Goal: Information Seeking & Learning: Learn about a topic

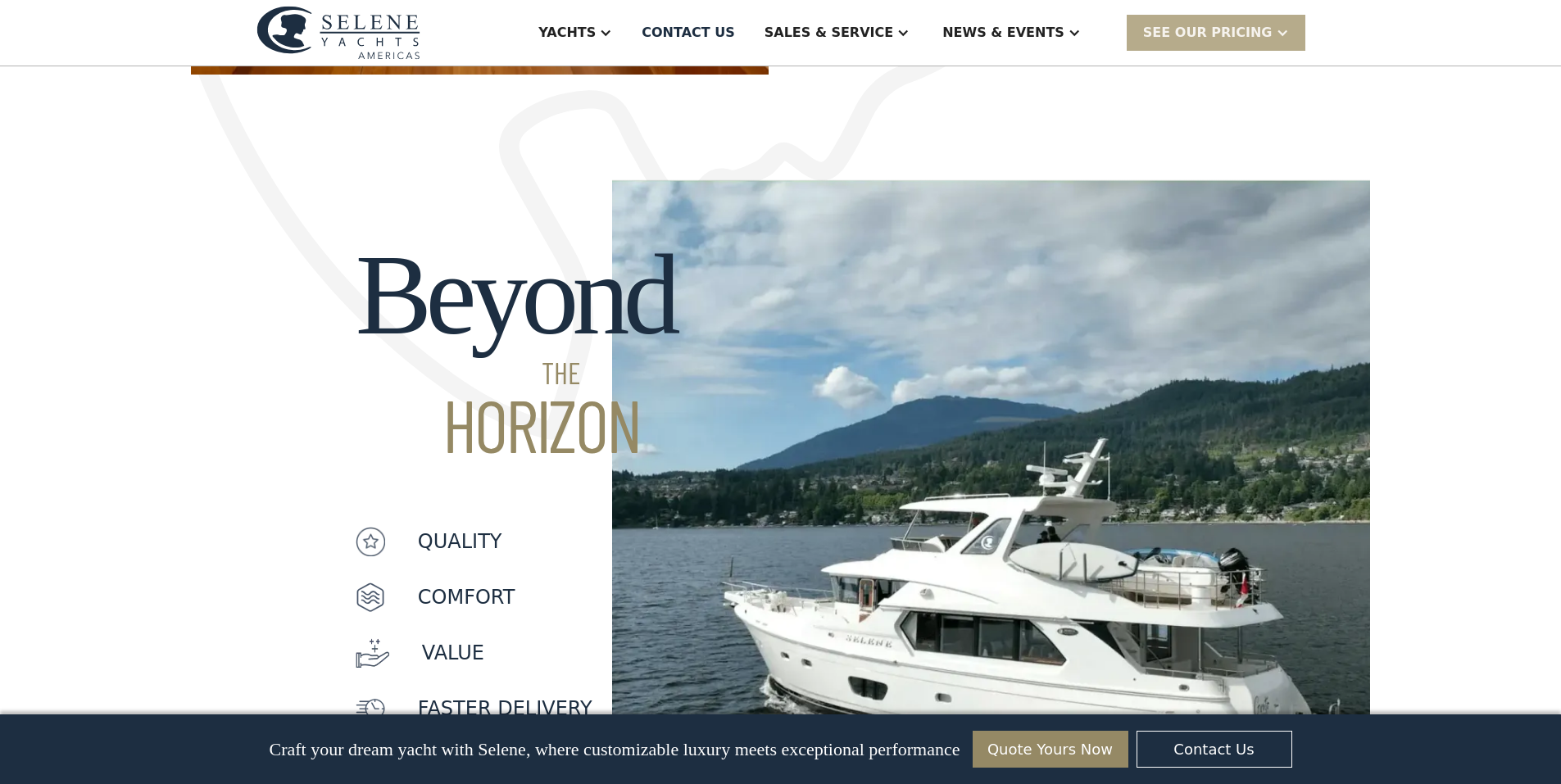
scroll to position [1147, 0]
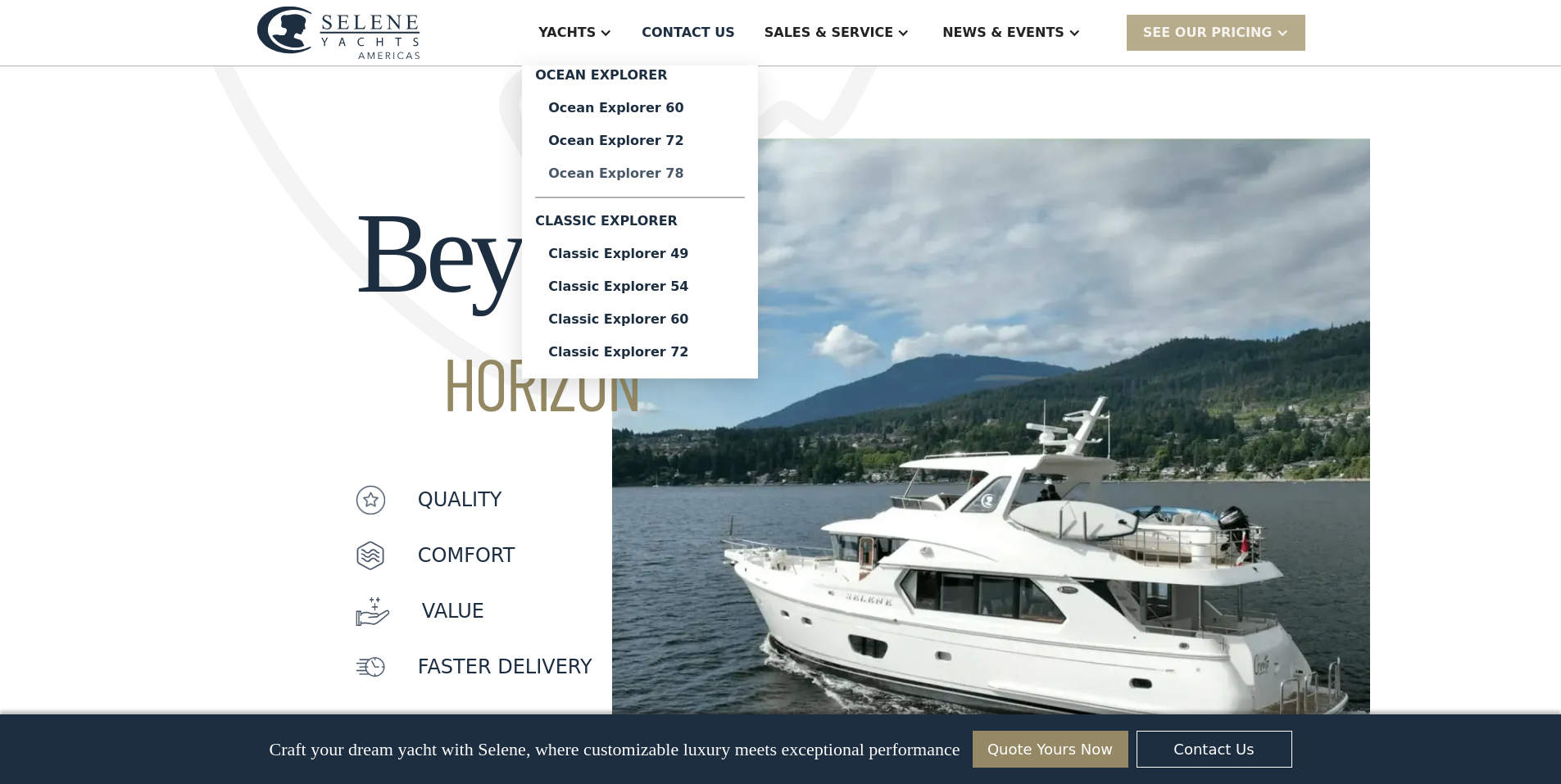
click at [704, 175] on div "Ocean Explorer 78" at bounding box center [640, 174] width 183 height 13
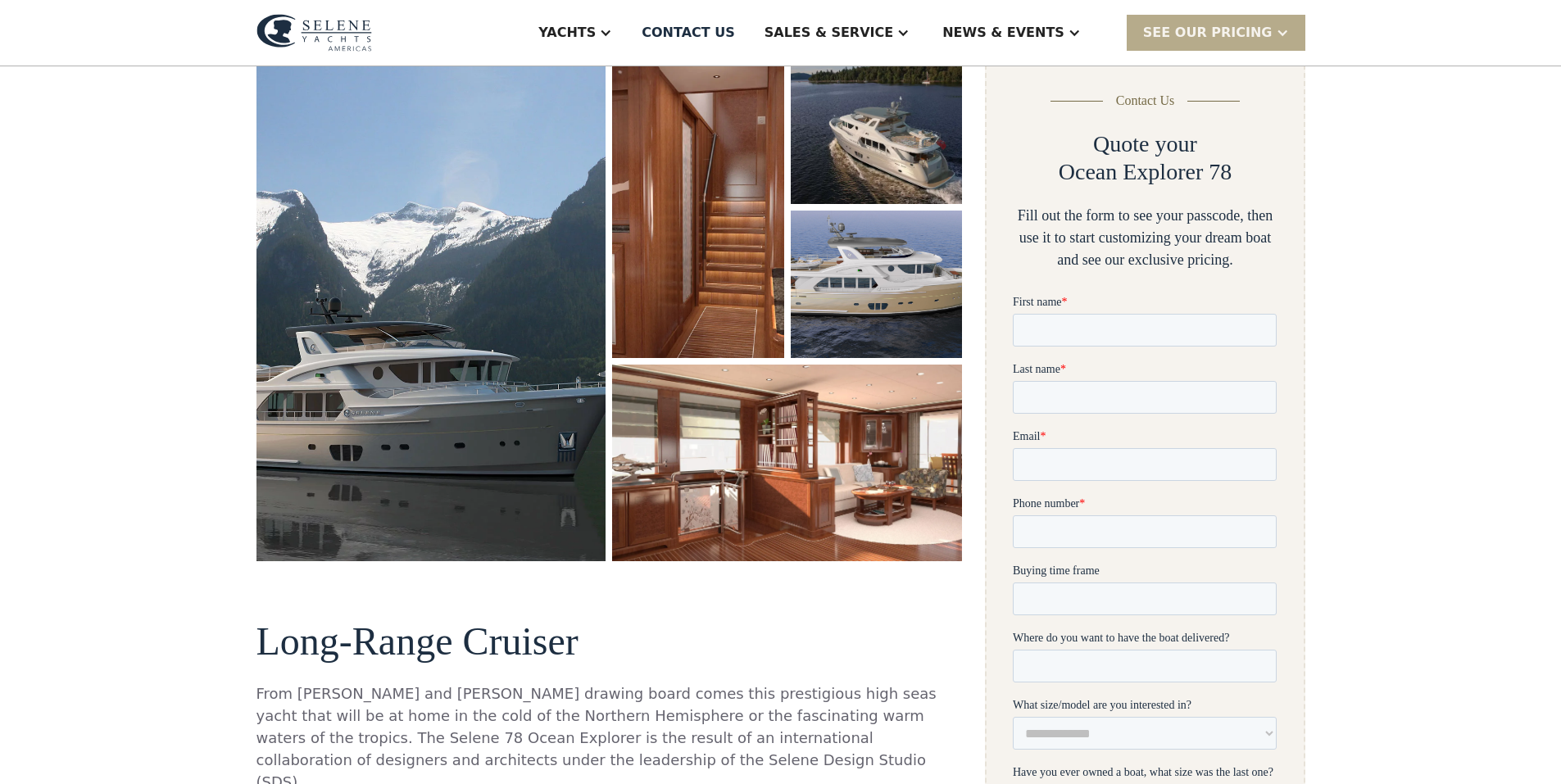
click at [342, 306] on img "open lightbox" at bounding box center [431, 308] width 350 height 504
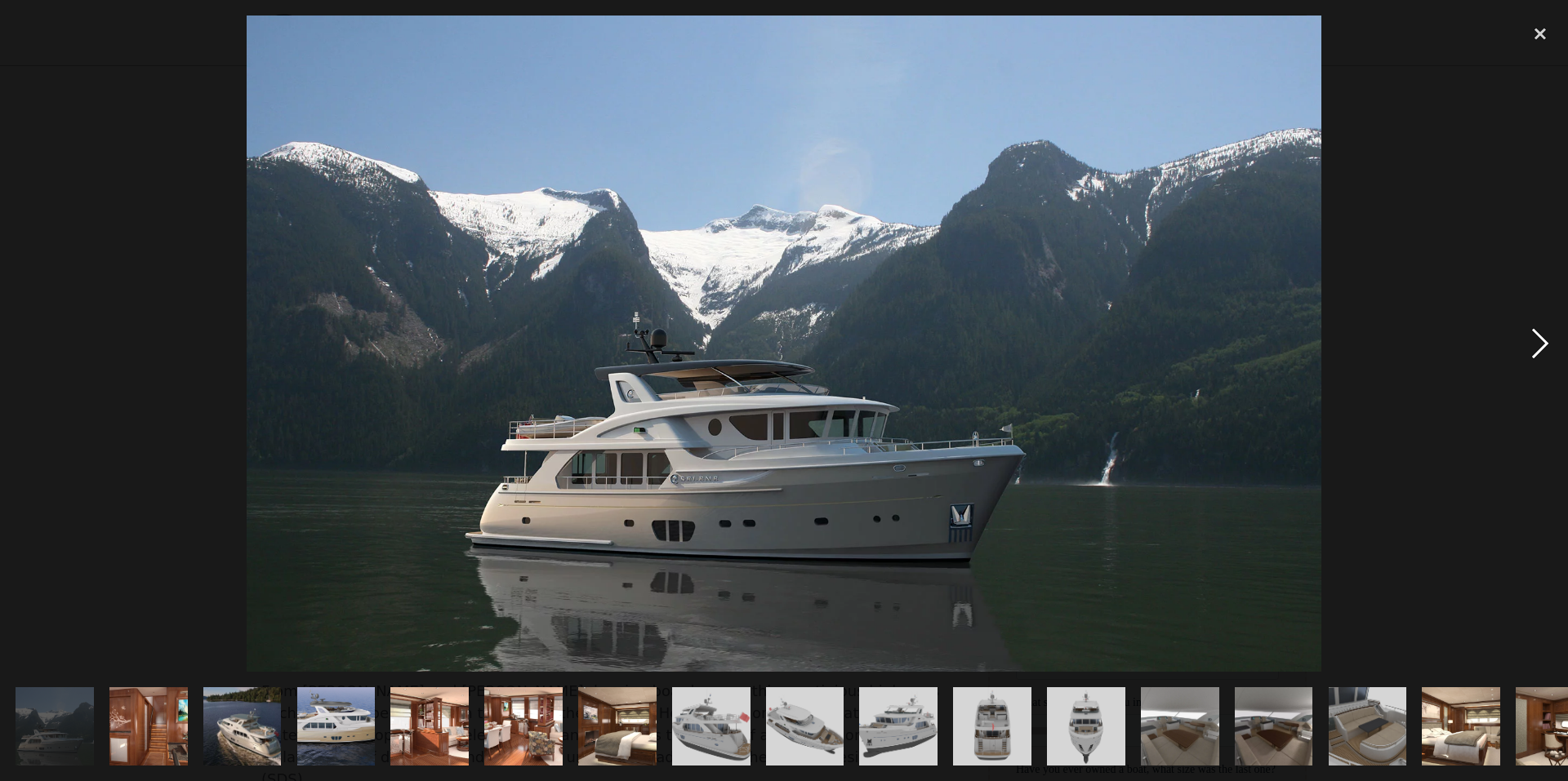
click at [1544, 347] on div "next image" at bounding box center [1540, 343] width 55 height 656
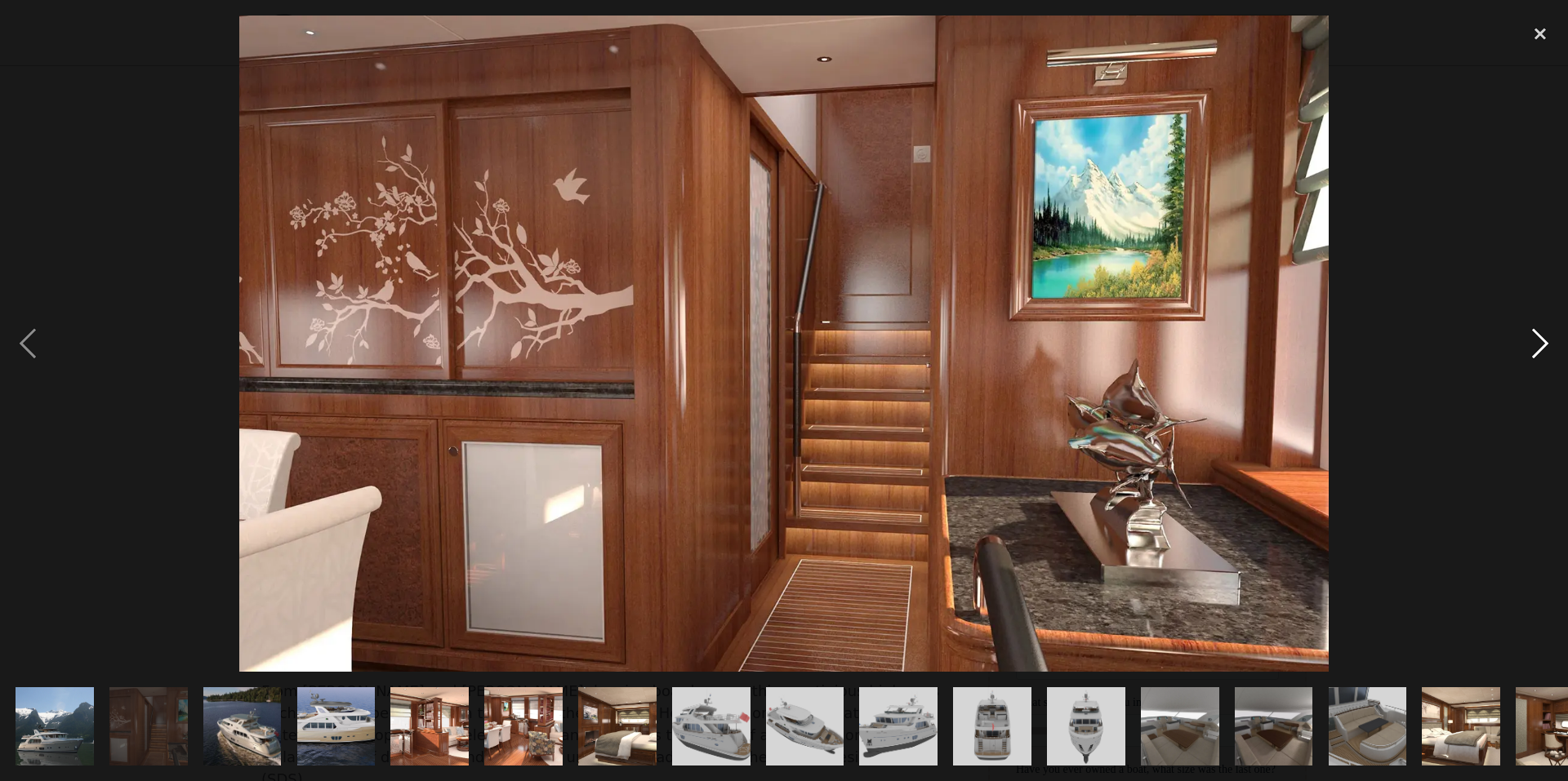
click at [1544, 345] on div "next image" at bounding box center [1540, 343] width 55 height 656
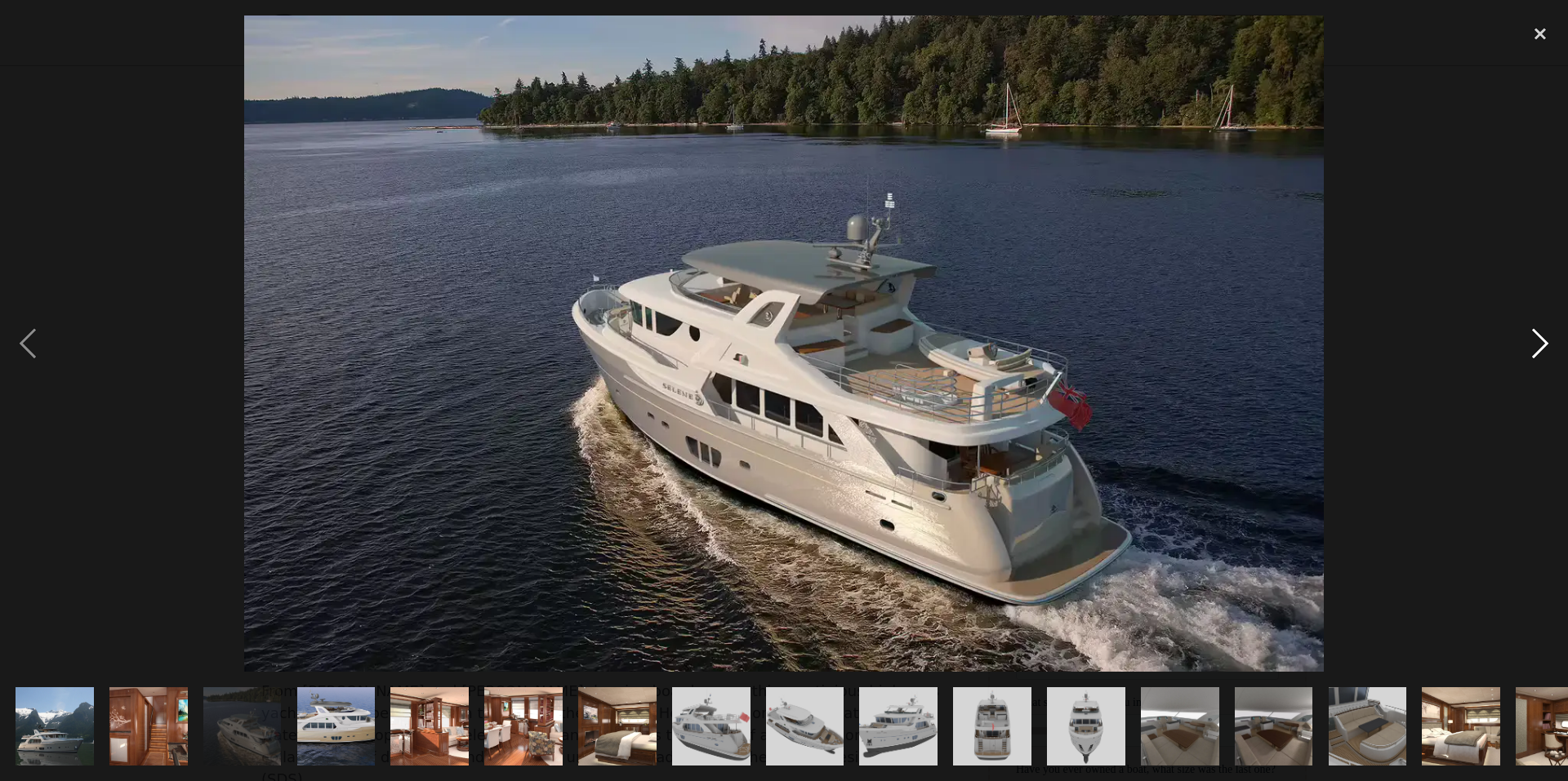
click at [1542, 341] on div "next image" at bounding box center [1540, 343] width 55 height 656
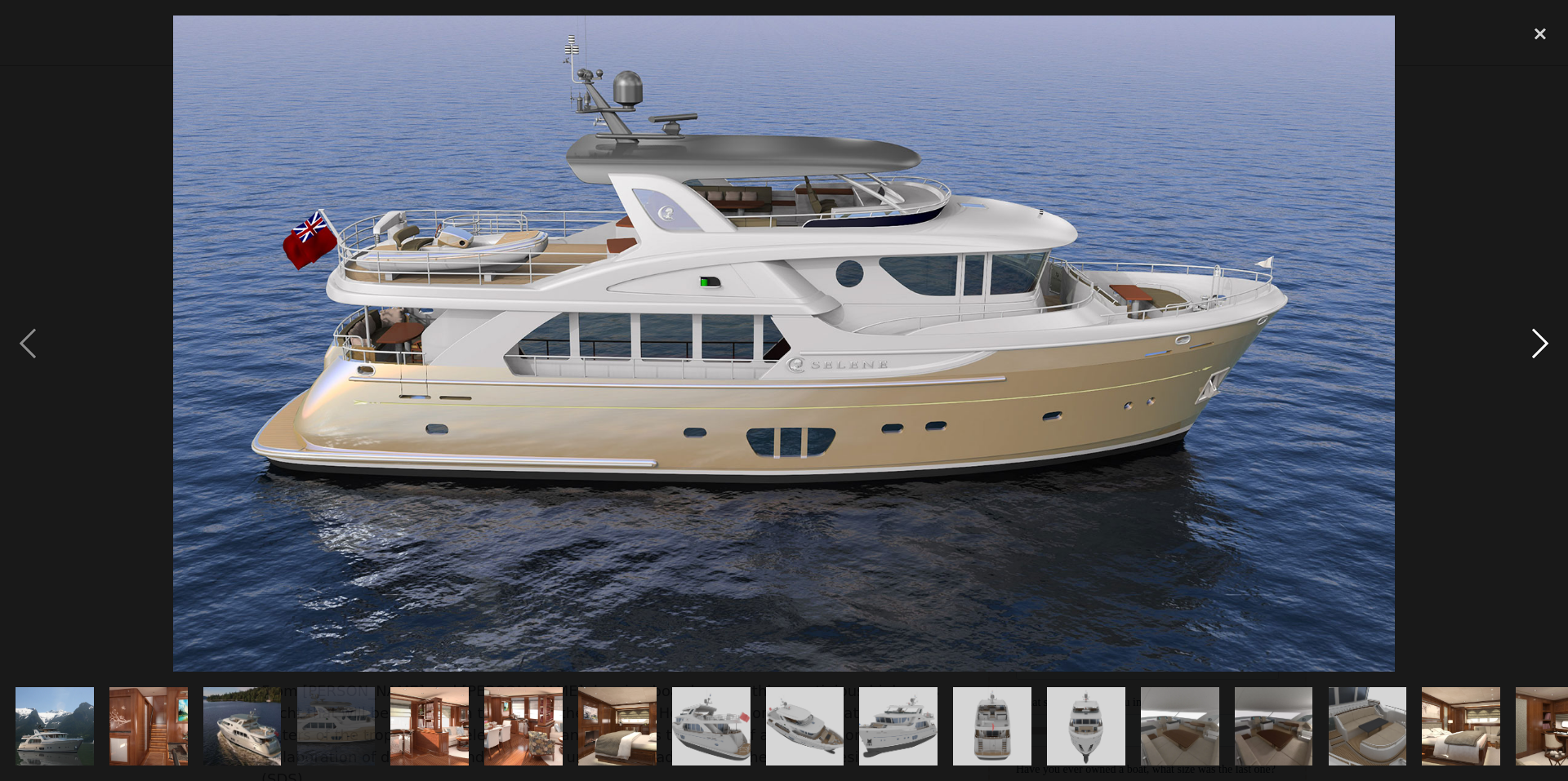
click at [1547, 339] on div "next image" at bounding box center [1540, 343] width 55 height 656
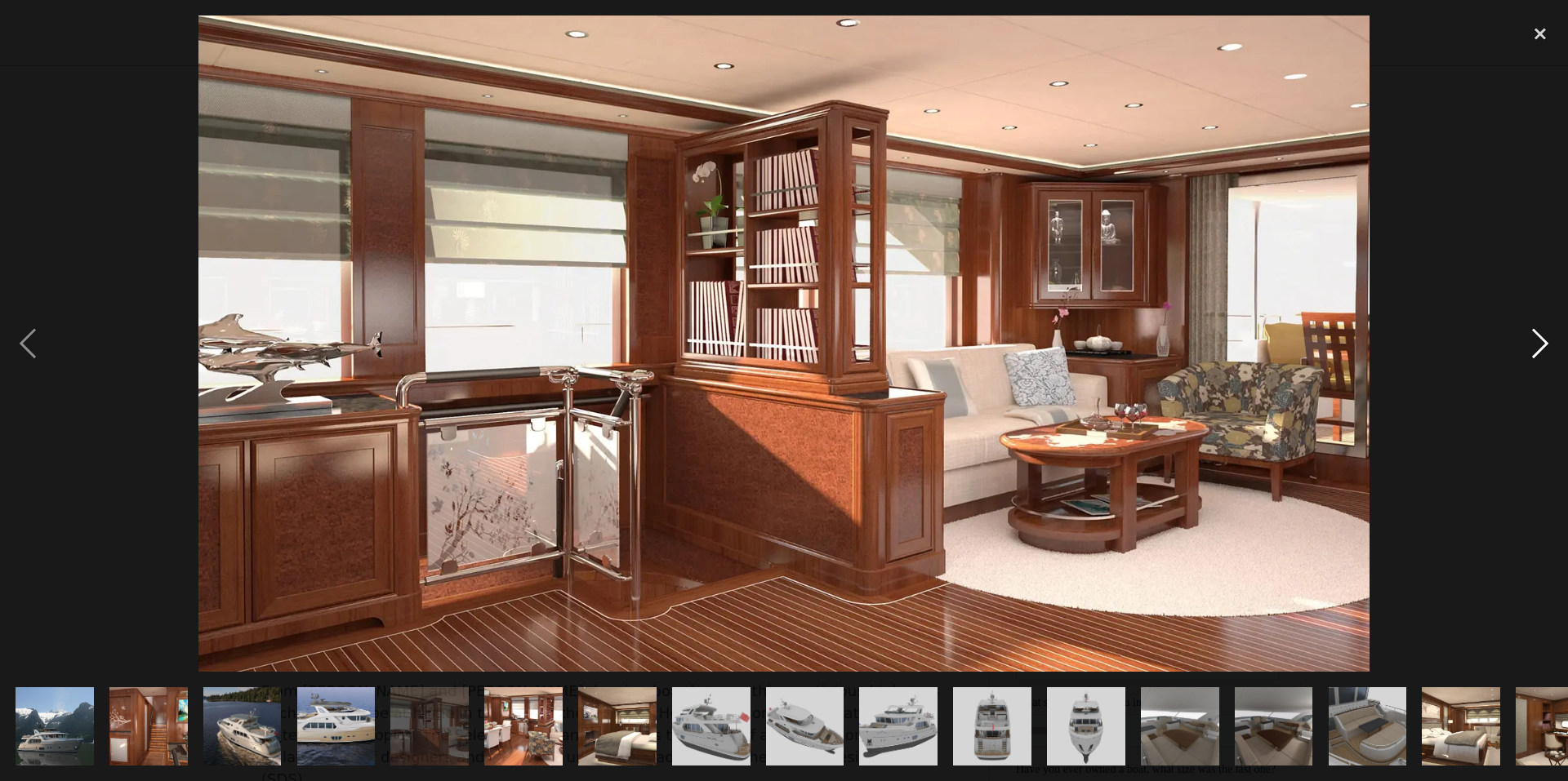
click at [1547, 339] on div "next image" at bounding box center [1540, 343] width 55 height 656
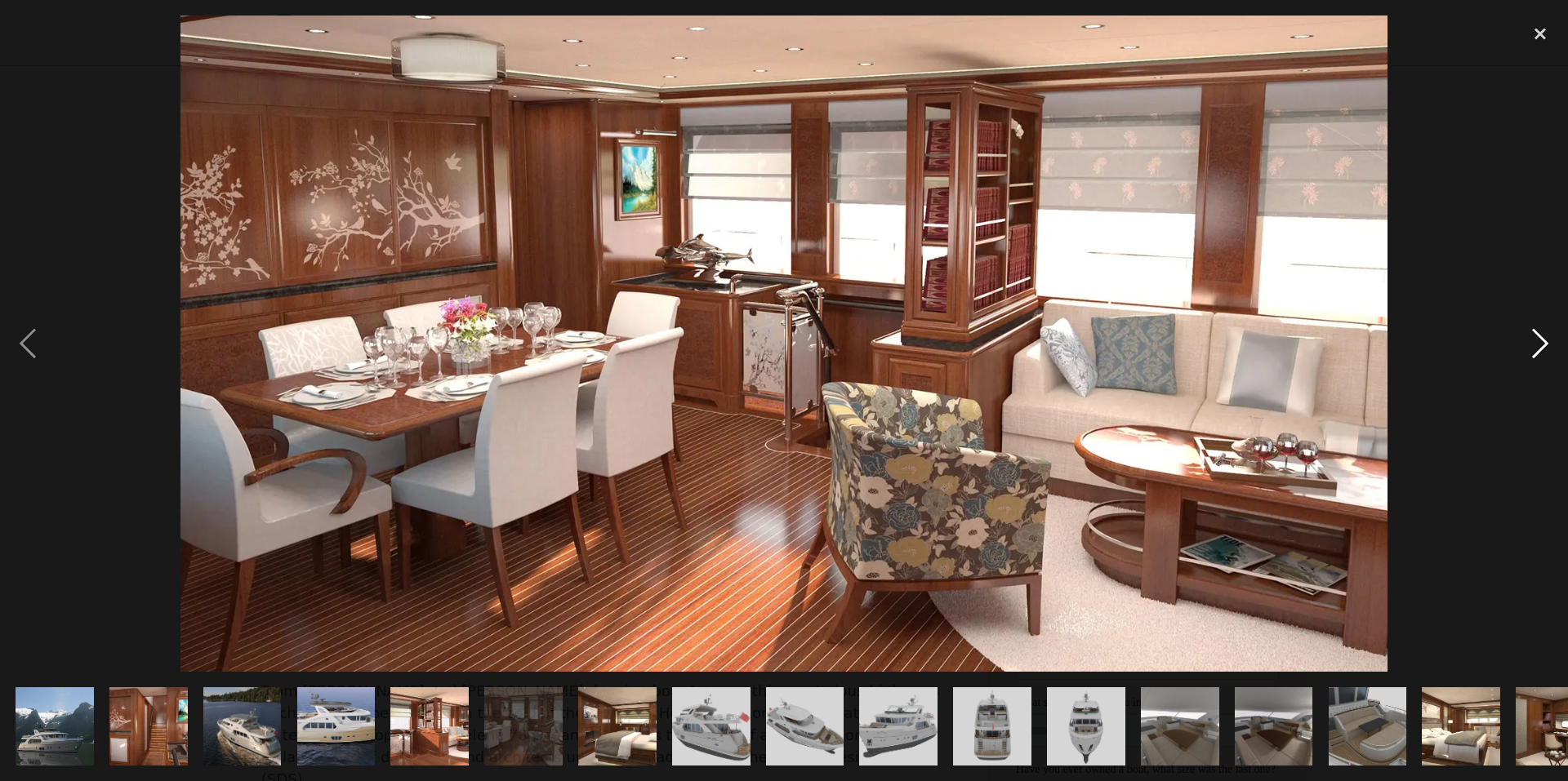
click at [1547, 334] on div "next image" at bounding box center [1540, 343] width 55 height 656
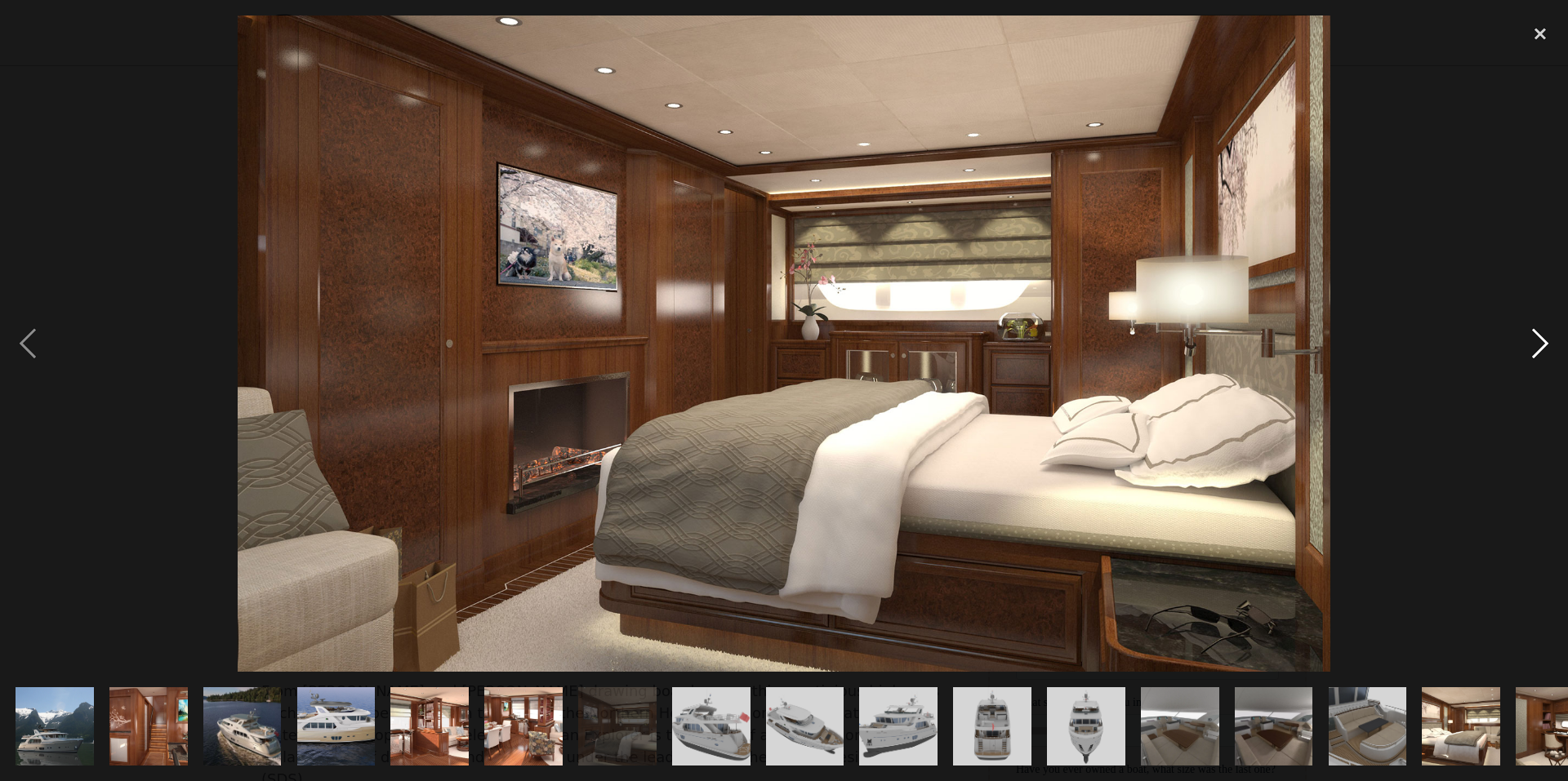
click at [1547, 335] on div "next image" at bounding box center [1540, 343] width 55 height 656
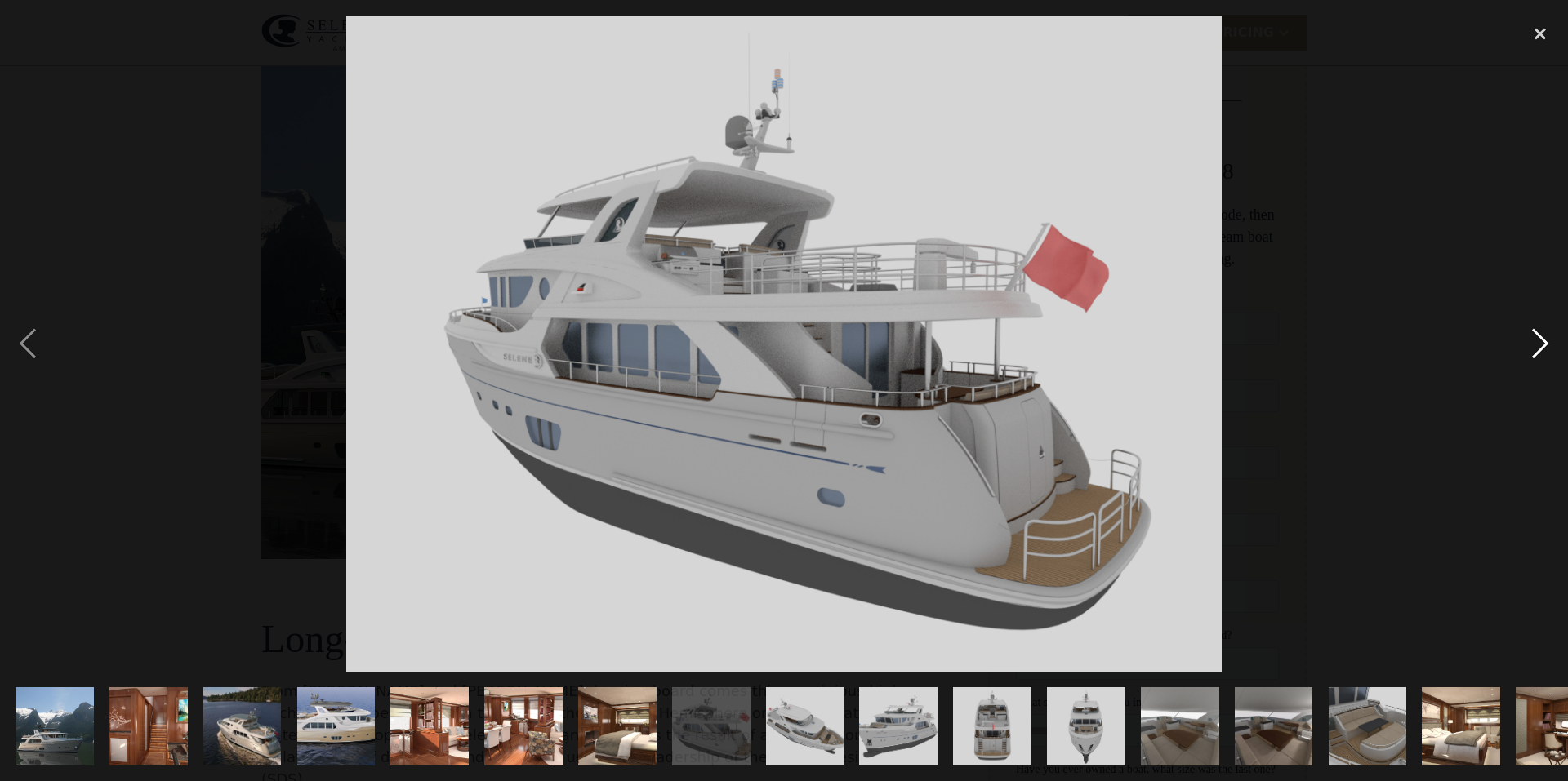
click at [1544, 341] on div "next image" at bounding box center [1540, 343] width 55 height 656
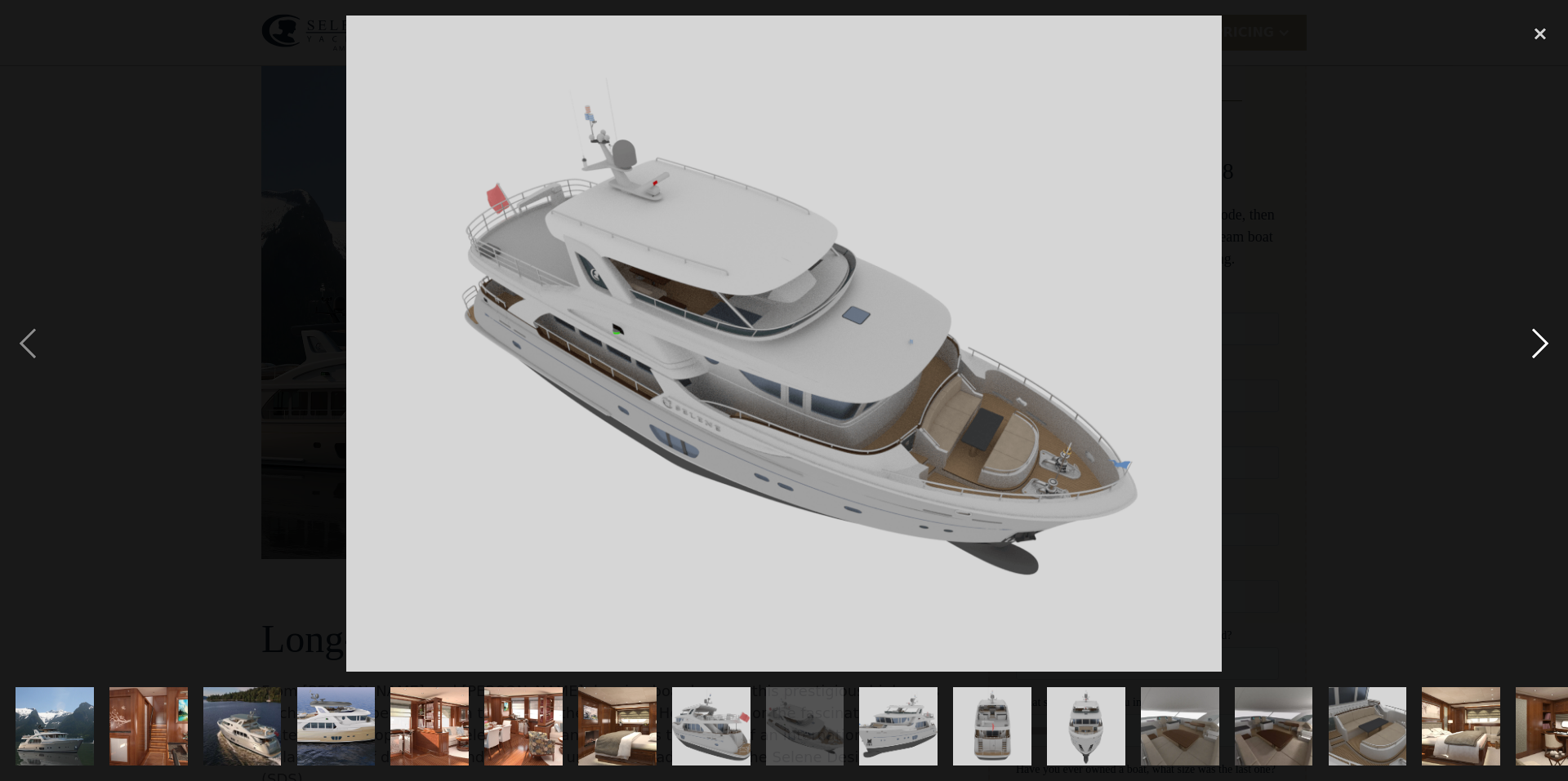
click at [1543, 341] on div "next image" at bounding box center [1540, 343] width 55 height 656
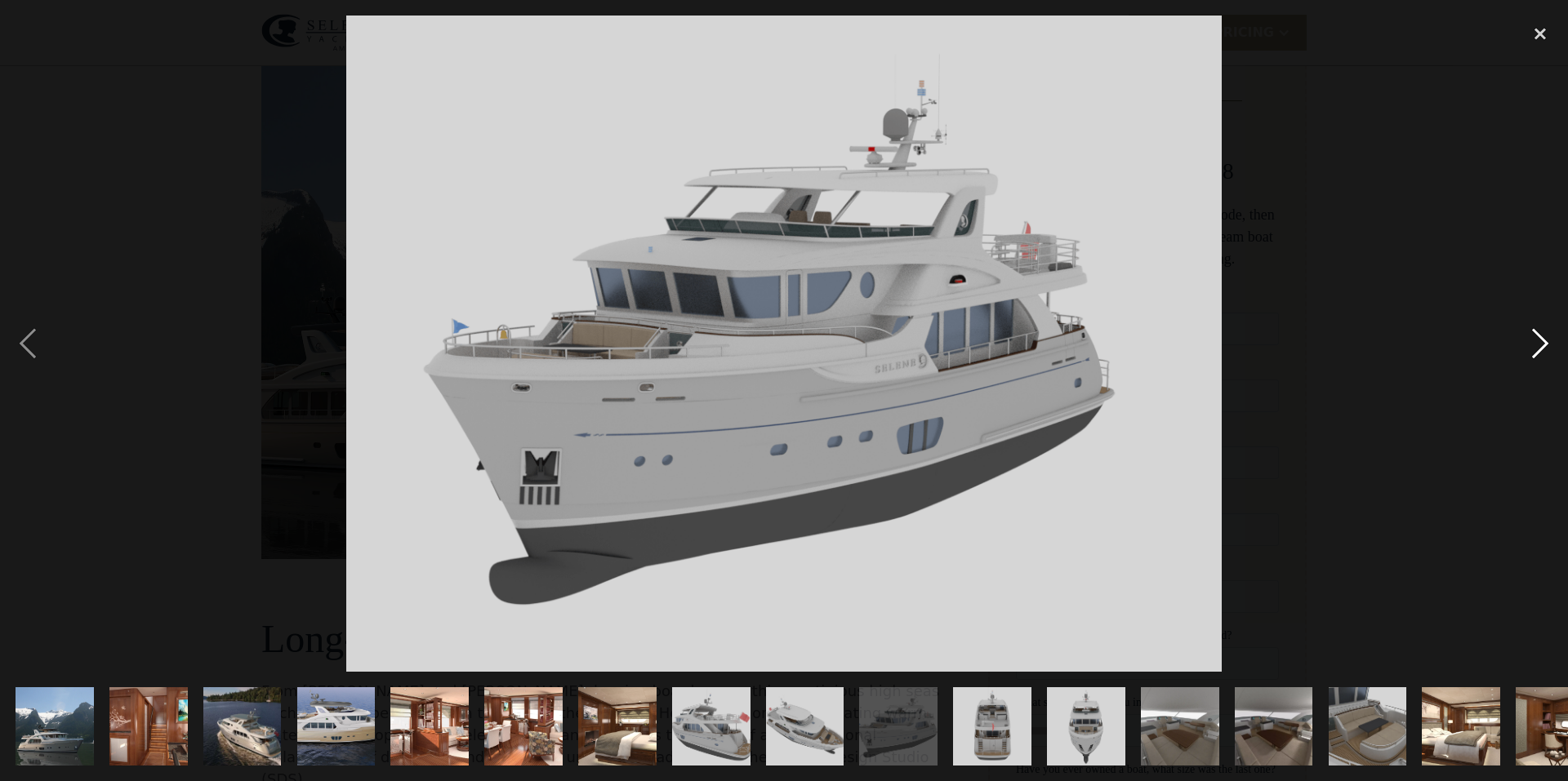
click at [1545, 345] on div "next image" at bounding box center [1540, 343] width 55 height 656
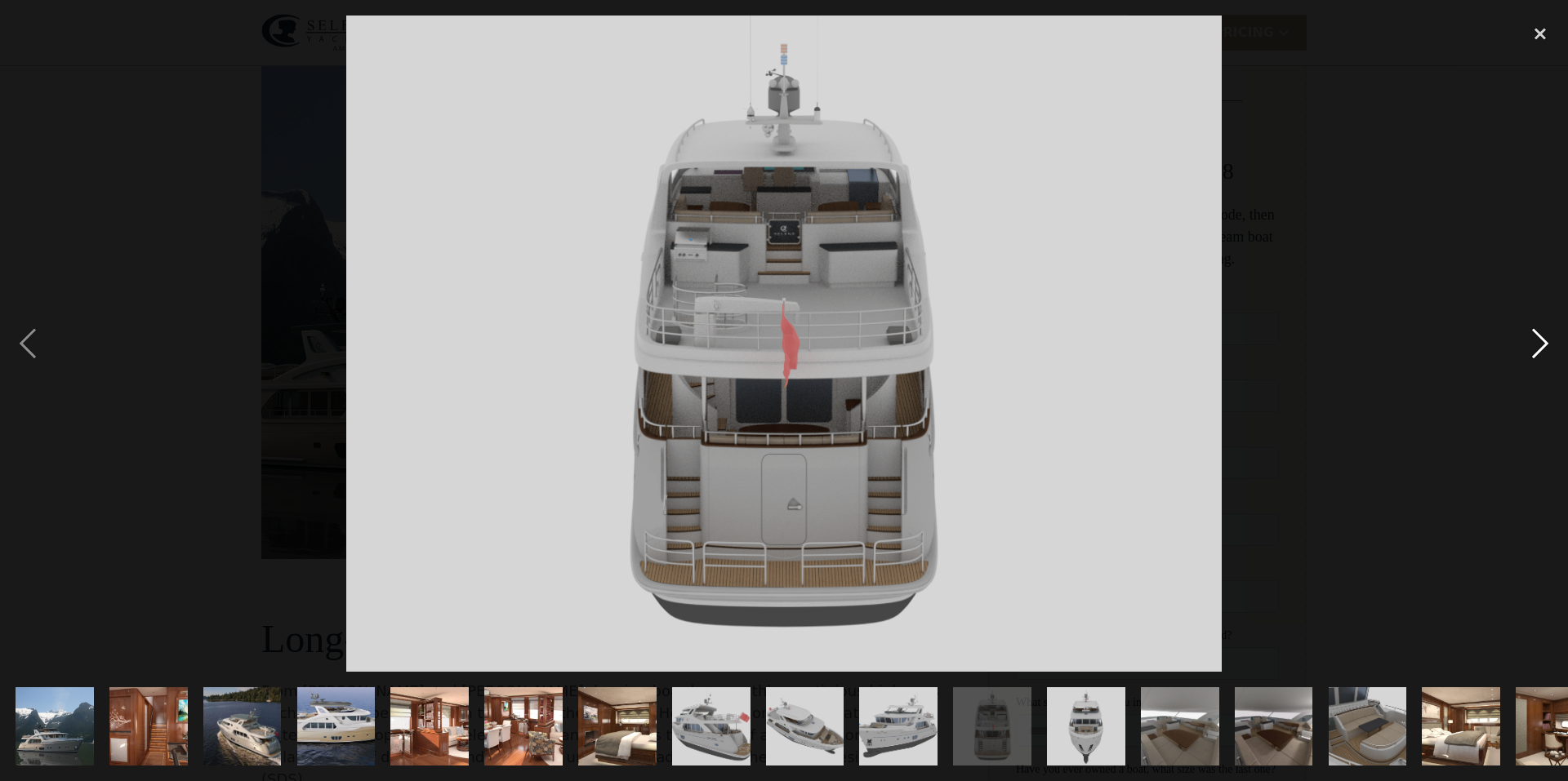
click at [1545, 343] on div "next image" at bounding box center [1540, 343] width 55 height 656
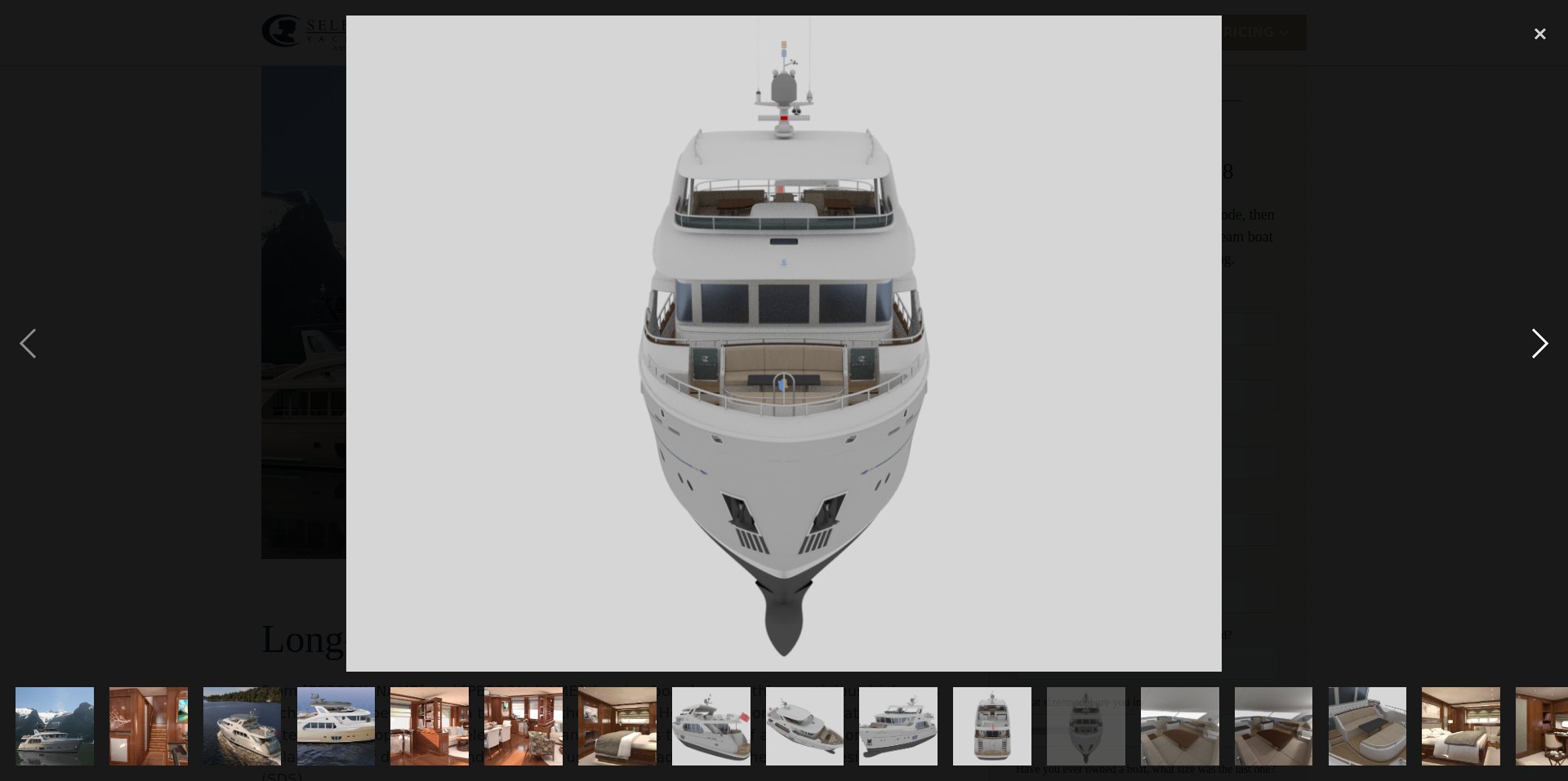
click at [1545, 344] on div "next image" at bounding box center [1540, 343] width 55 height 656
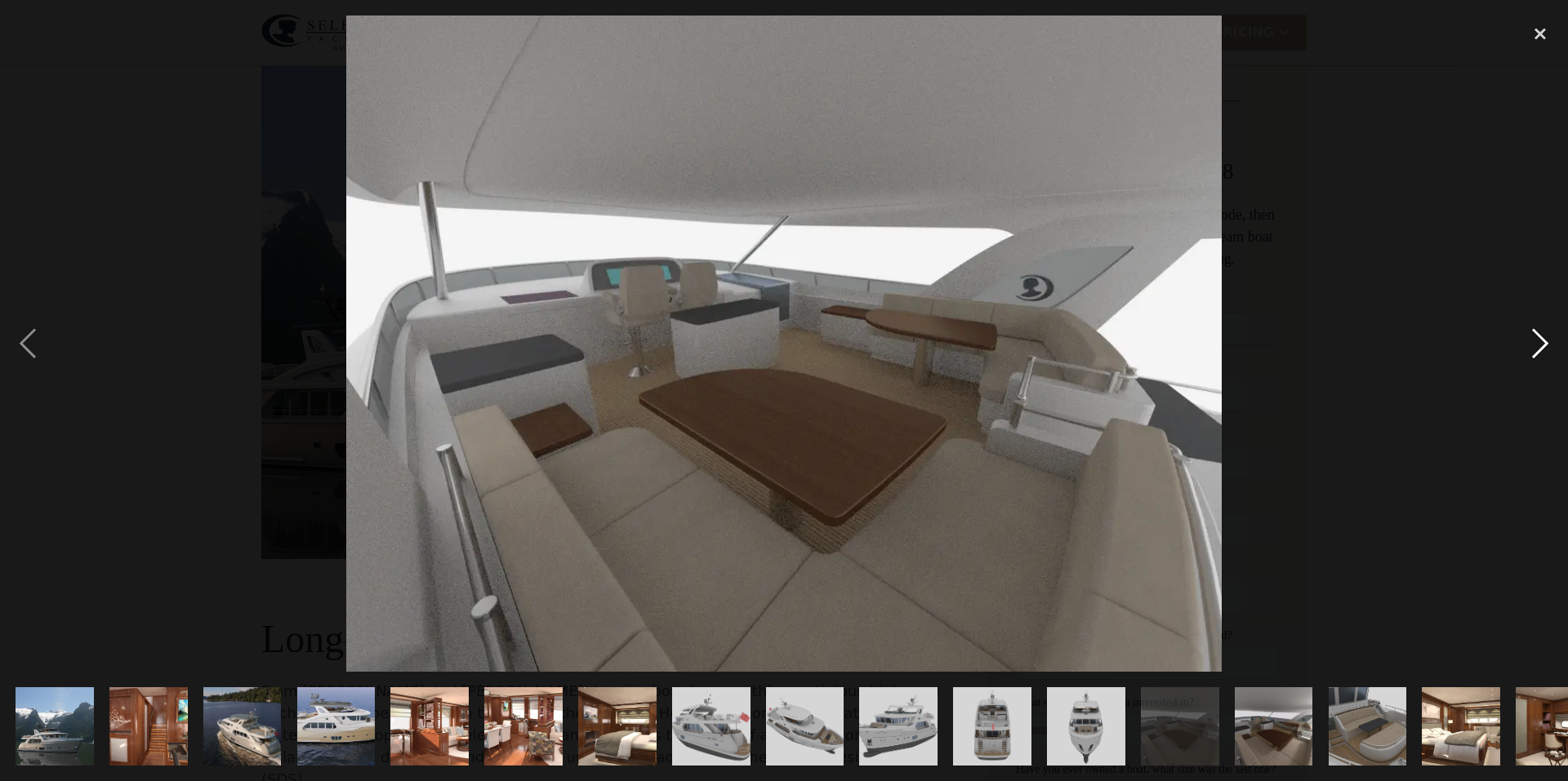
click at [1542, 353] on div "next image" at bounding box center [1540, 343] width 55 height 656
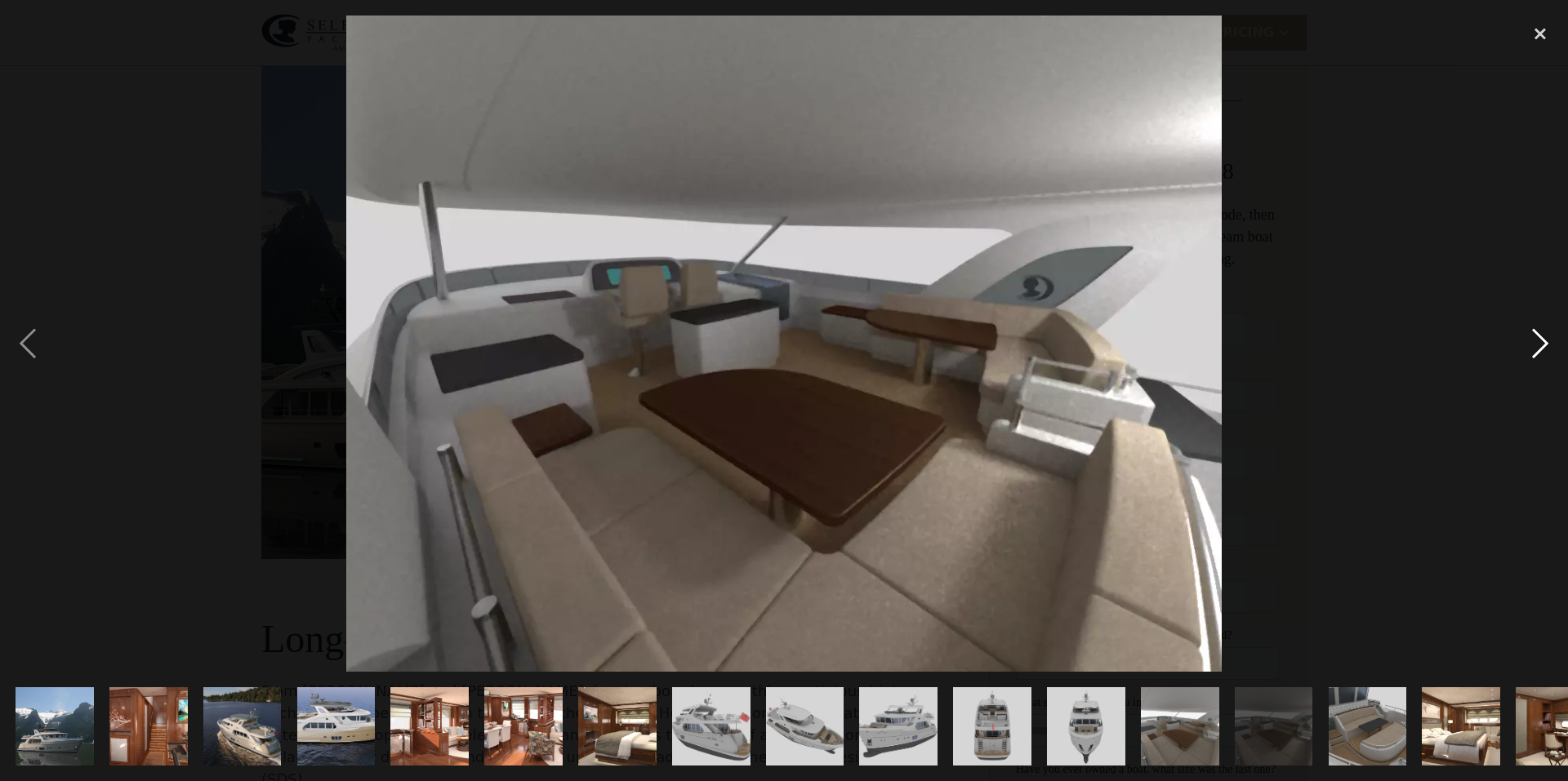
click at [1542, 352] on div "next image" at bounding box center [1540, 343] width 55 height 656
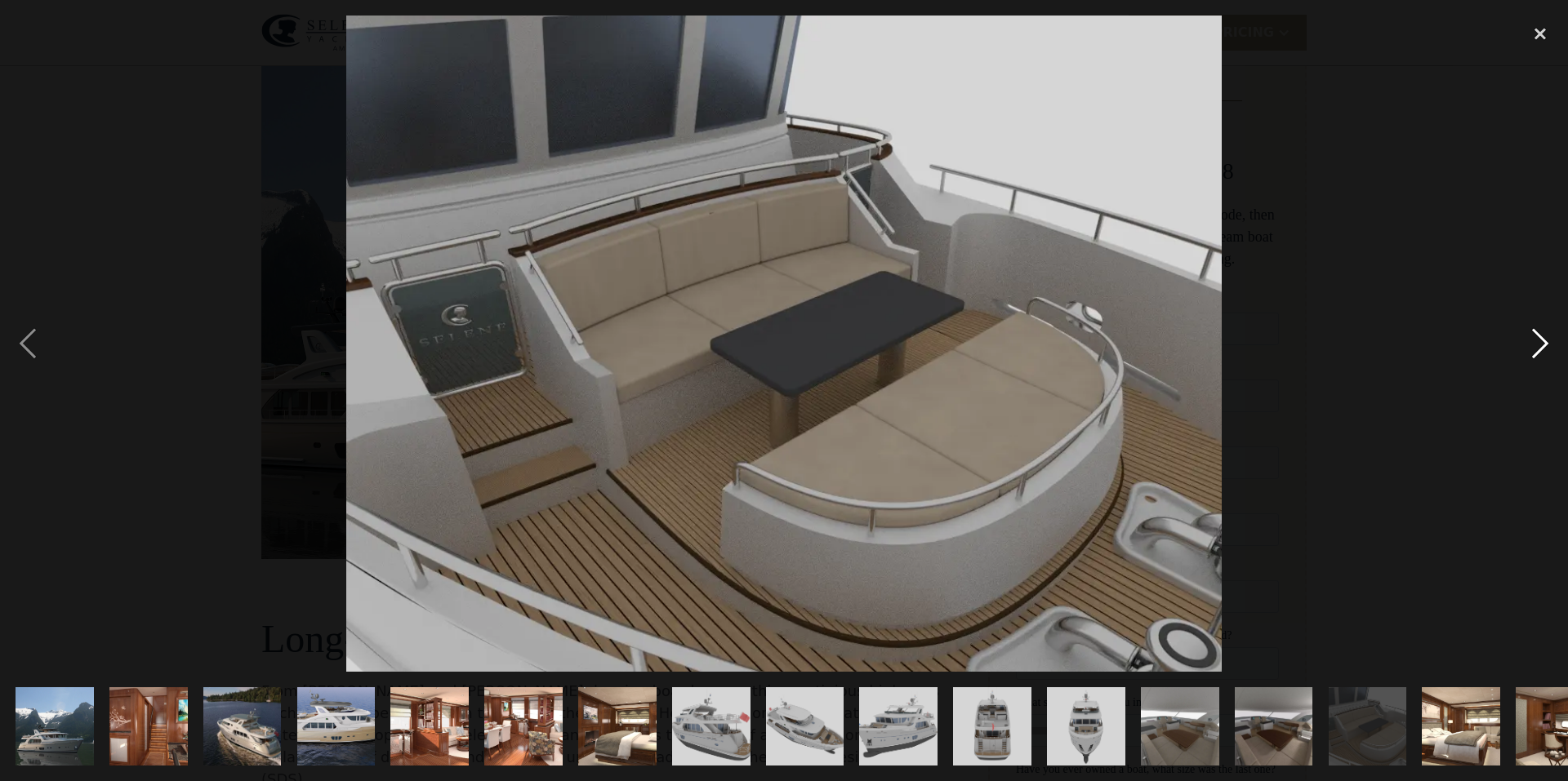
click at [1540, 335] on div "next image" at bounding box center [1540, 343] width 55 height 656
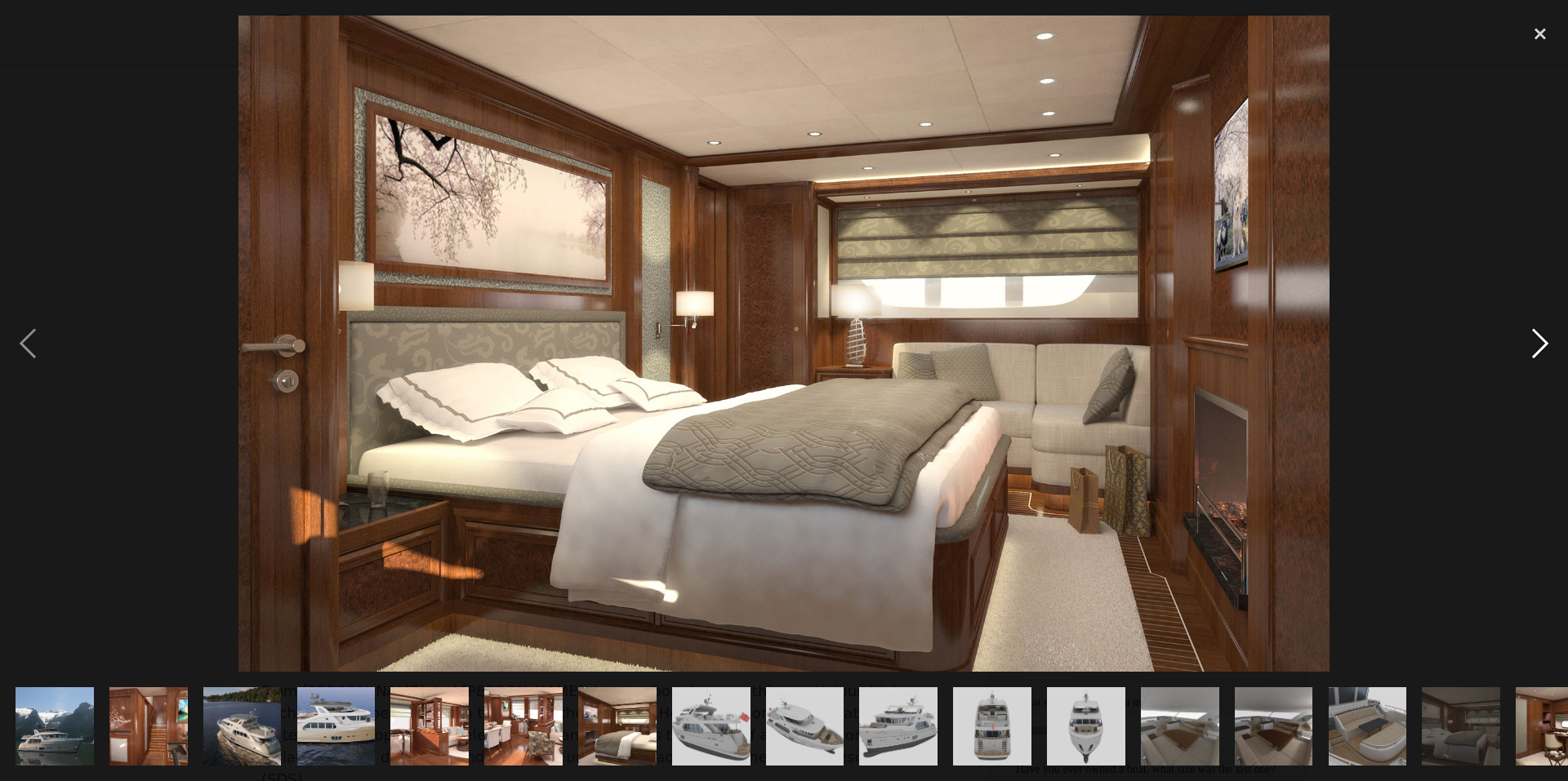
click at [1539, 342] on div "next image" at bounding box center [1540, 343] width 55 height 656
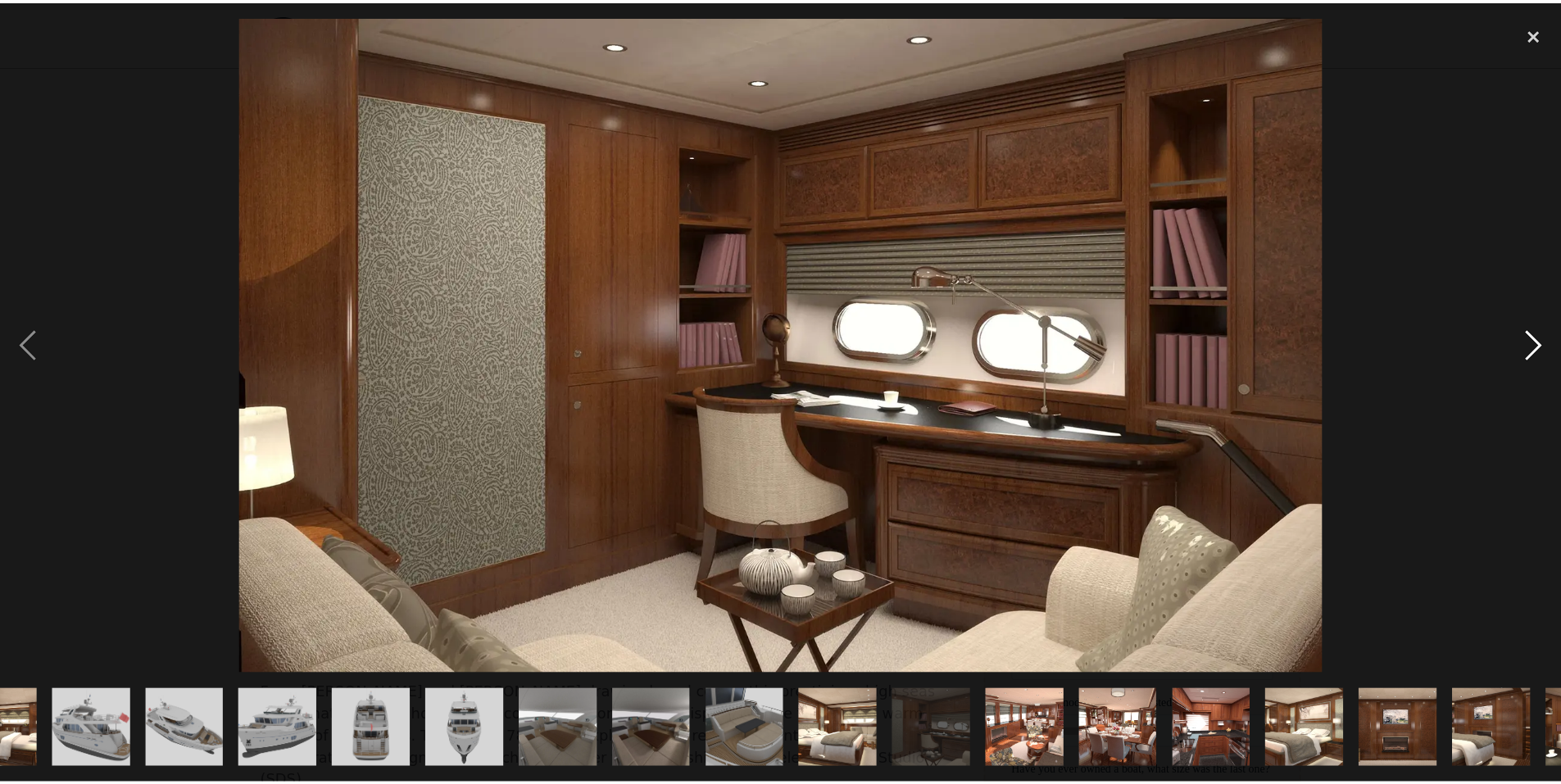
scroll to position [0, 794]
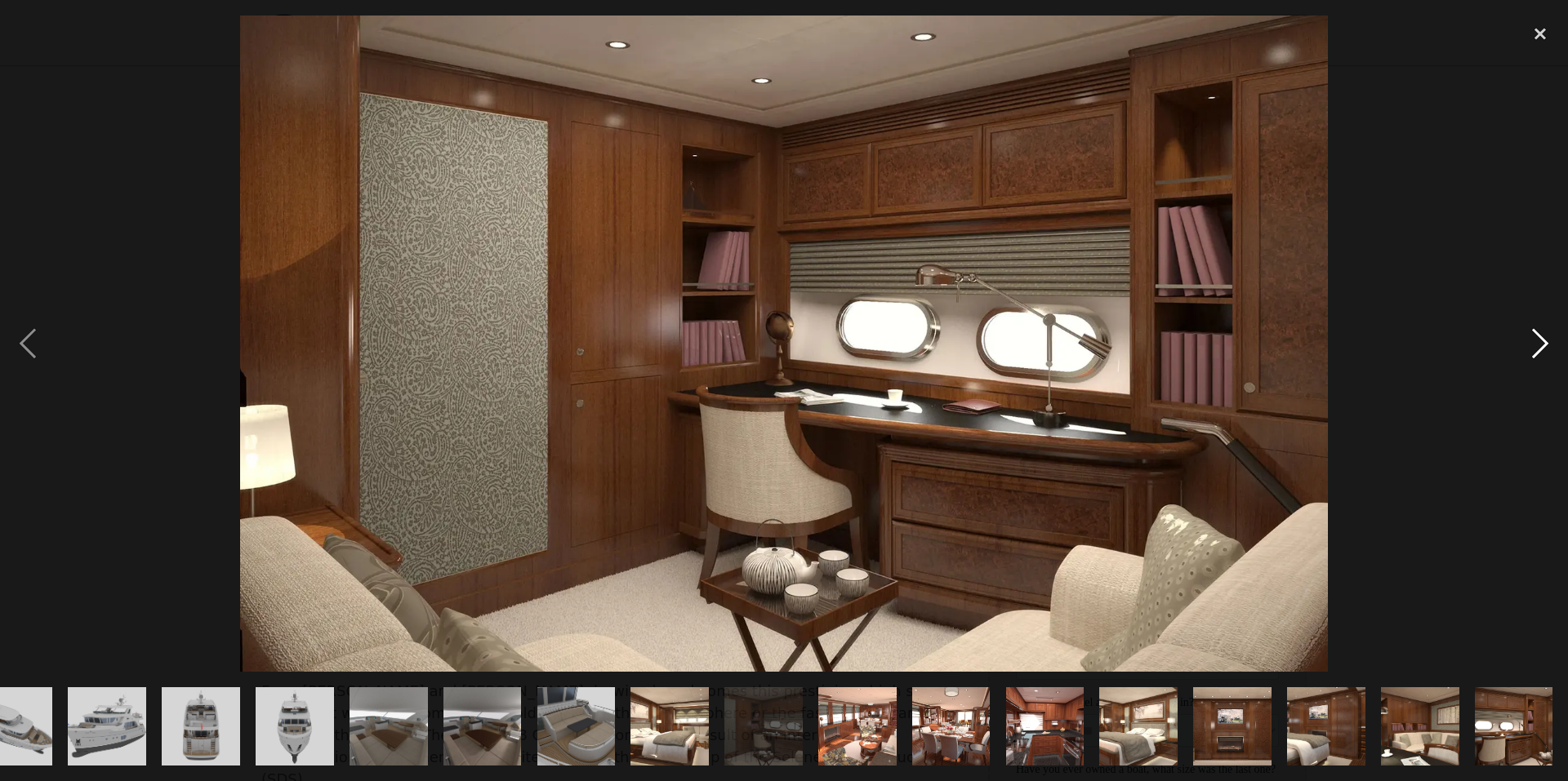
click at [1552, 342] on div "next image" at bounding box center [1540, 343] width 55 height 656
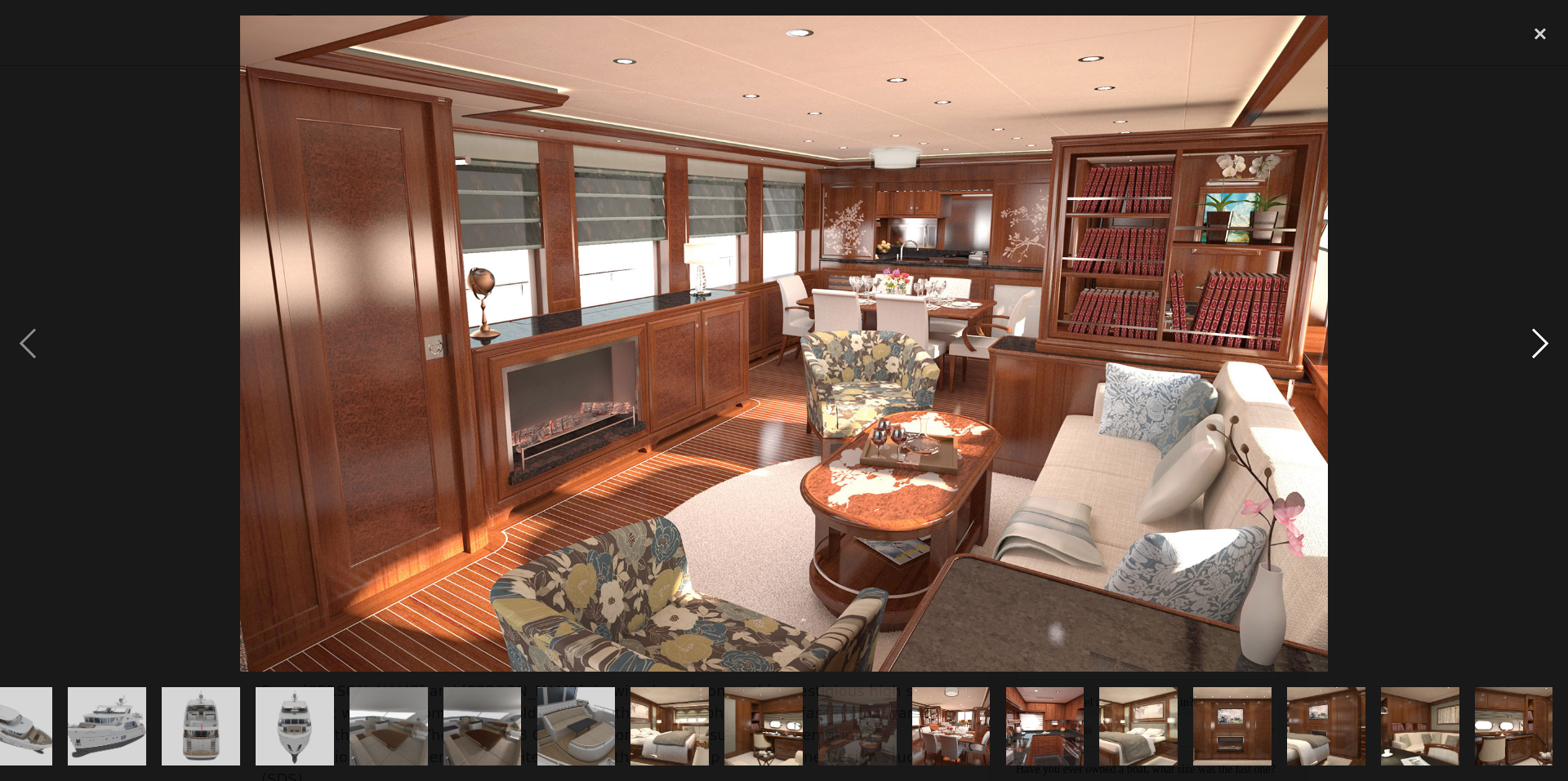
click at [1537, 348] on div "next image" at bounding box center [1540, 343] width 55 height 656
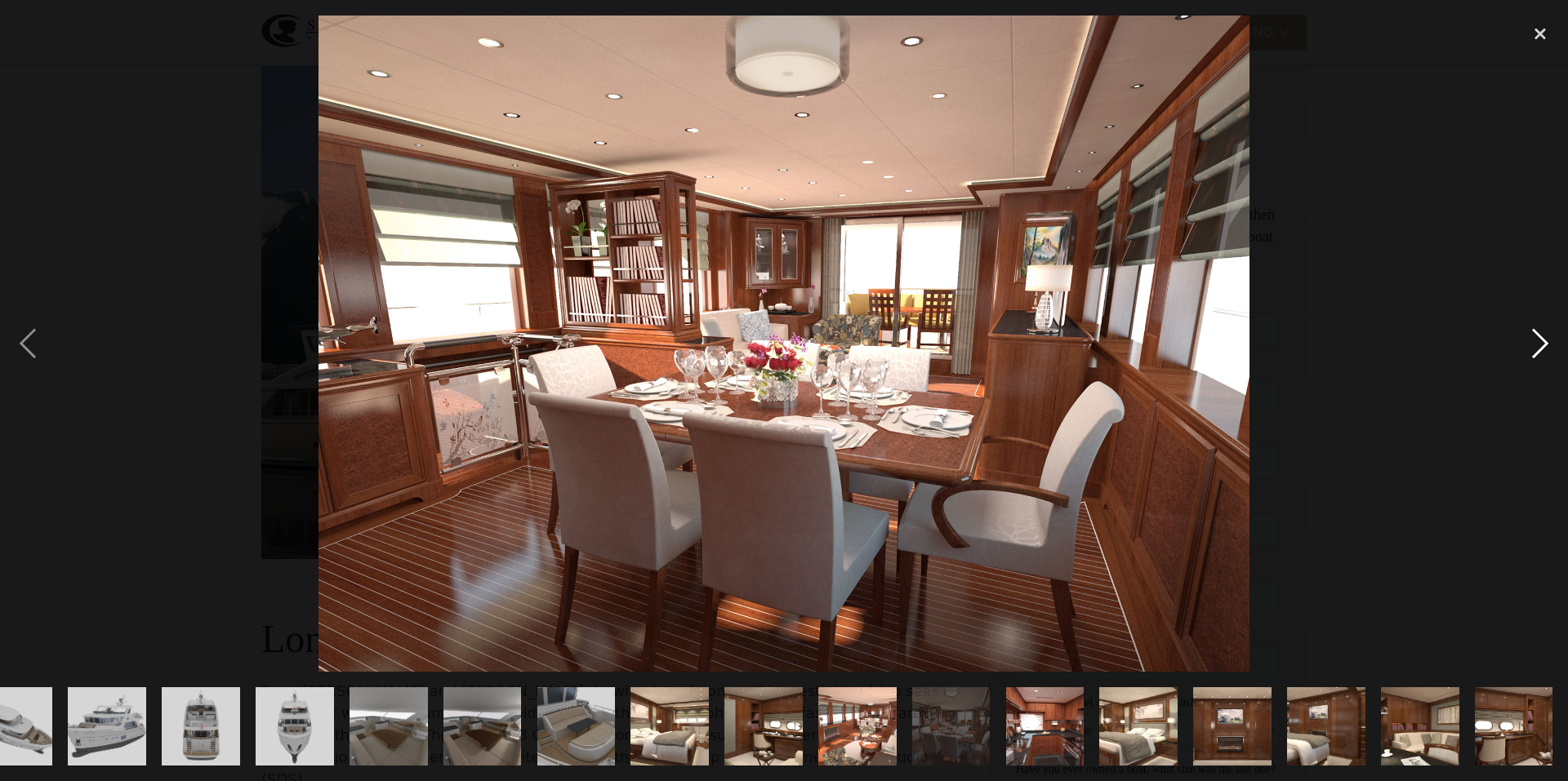
click at [1537, 343] on div "next image" at bounding box center [1540, 343] width 55 height 656
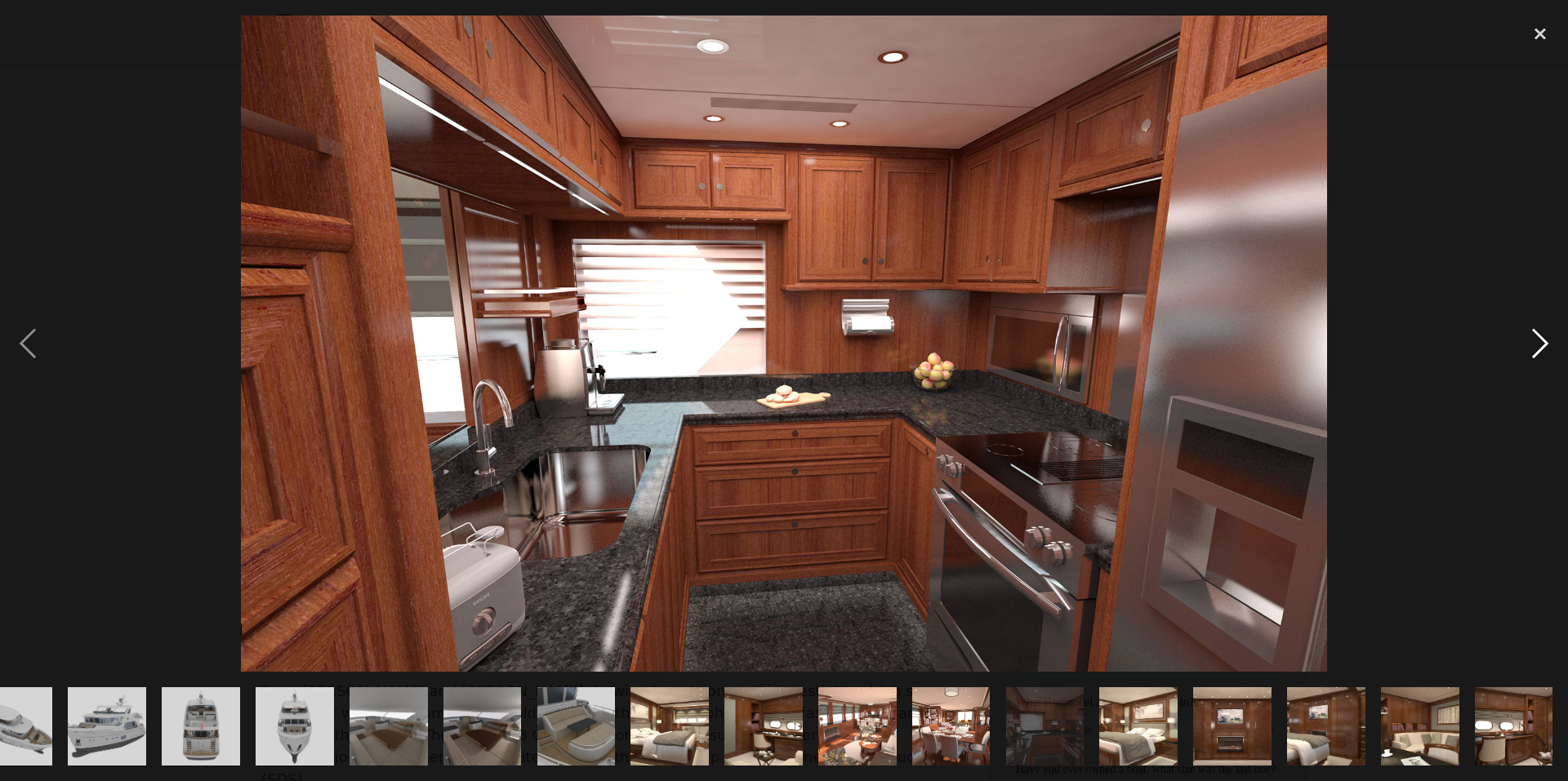
click at [1545, 342] on div "next image" at bounding box center [1540, 343] width 55 height 656
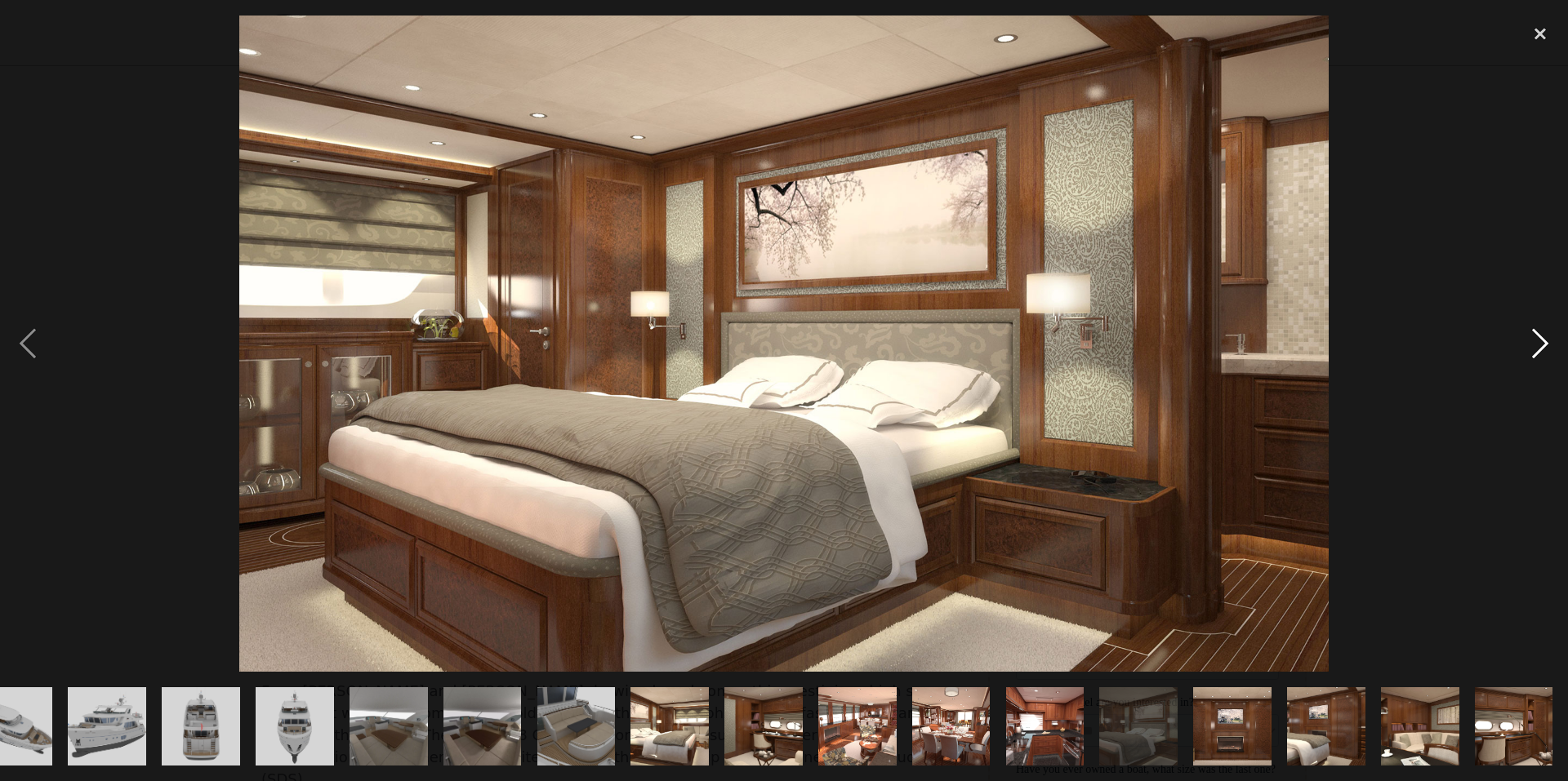
click at [1545, 342] on div "next image" at bounding box center [1540, 343] width 55 height 656
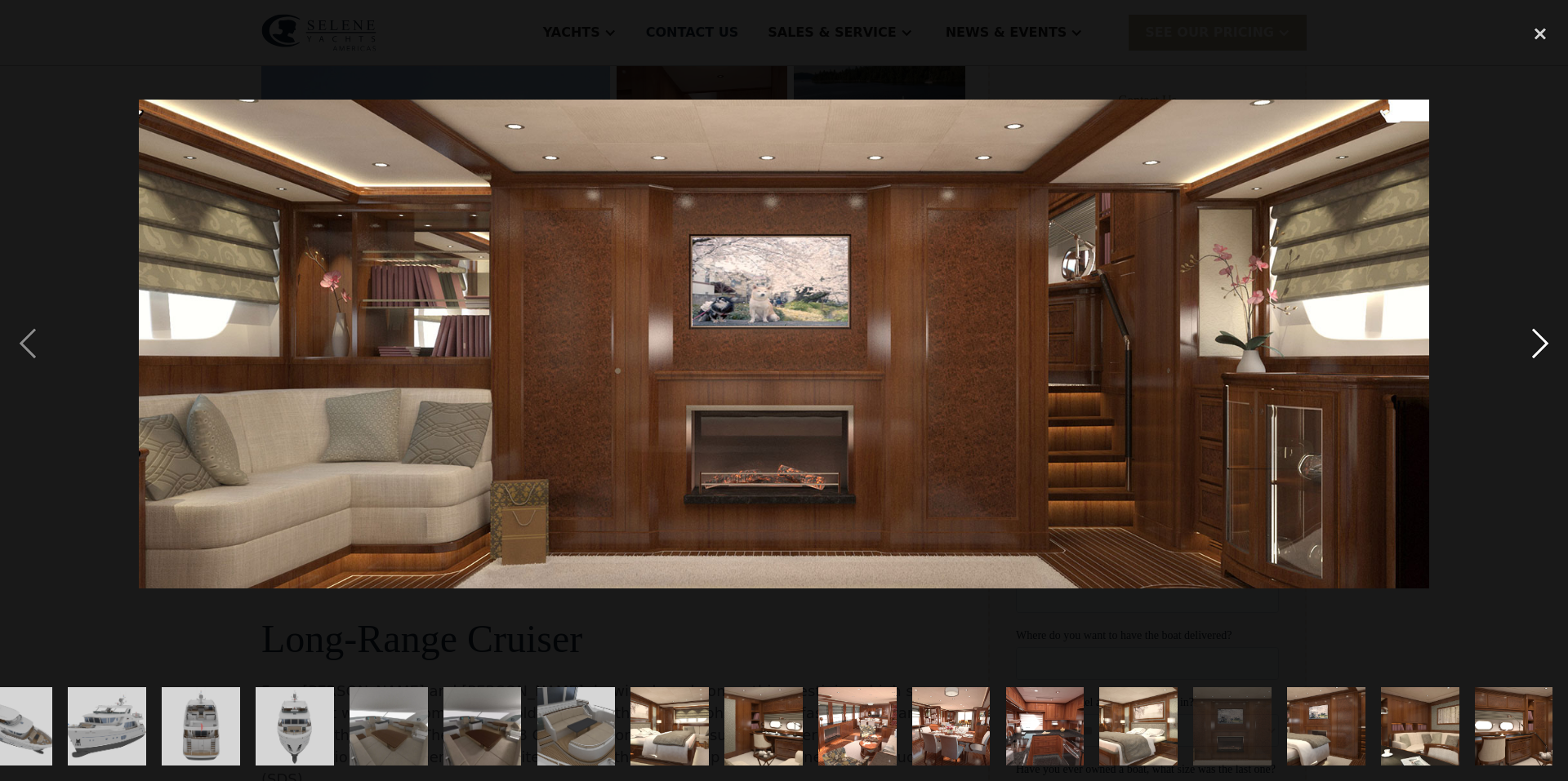
click at [1545, 342] on div "next image" at bounding box center [1540, 343] width 55 height 656
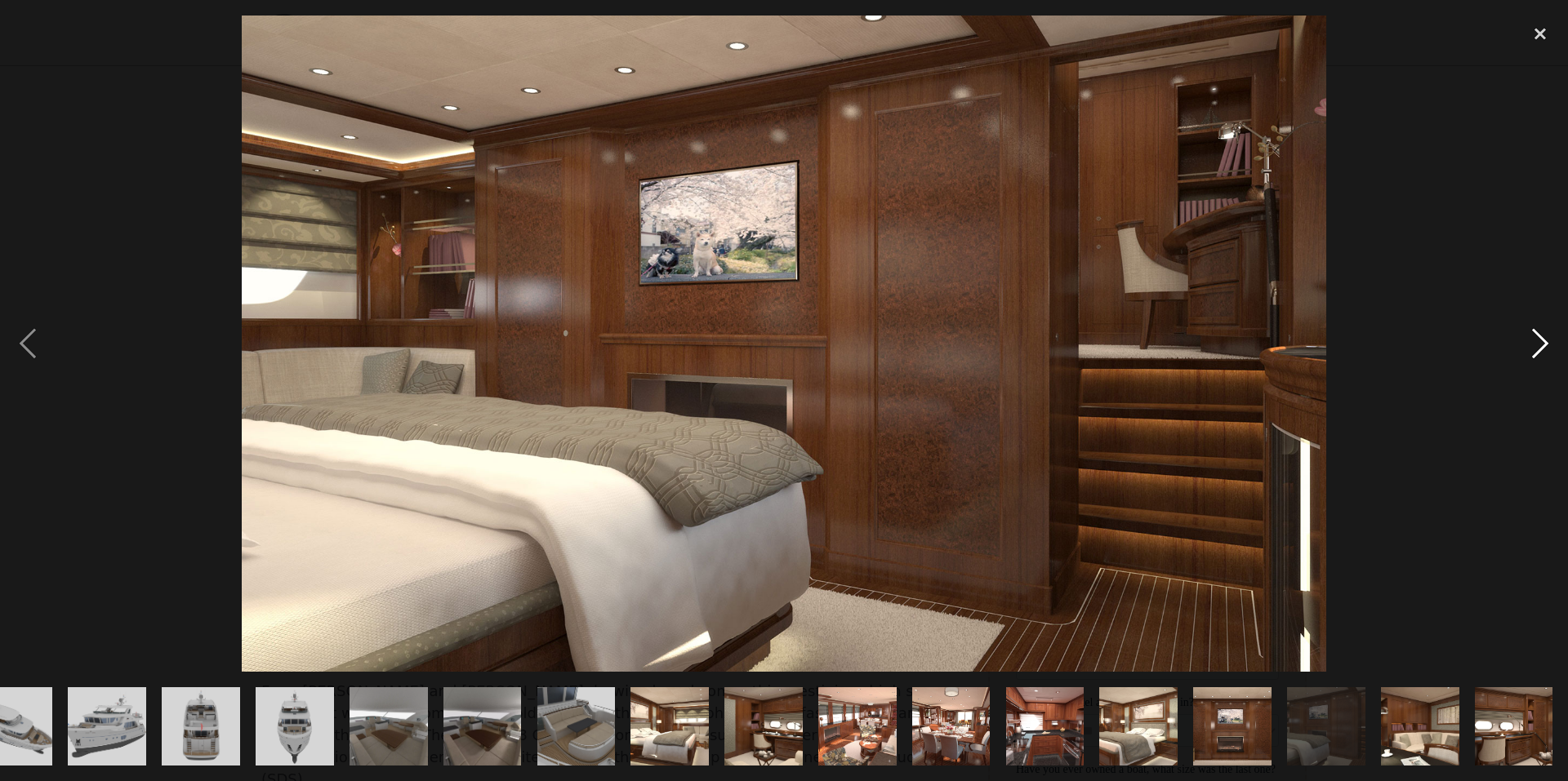
click at [1545, 342] on div "next image" at bounding box center [1540, 343] width 55 height 656
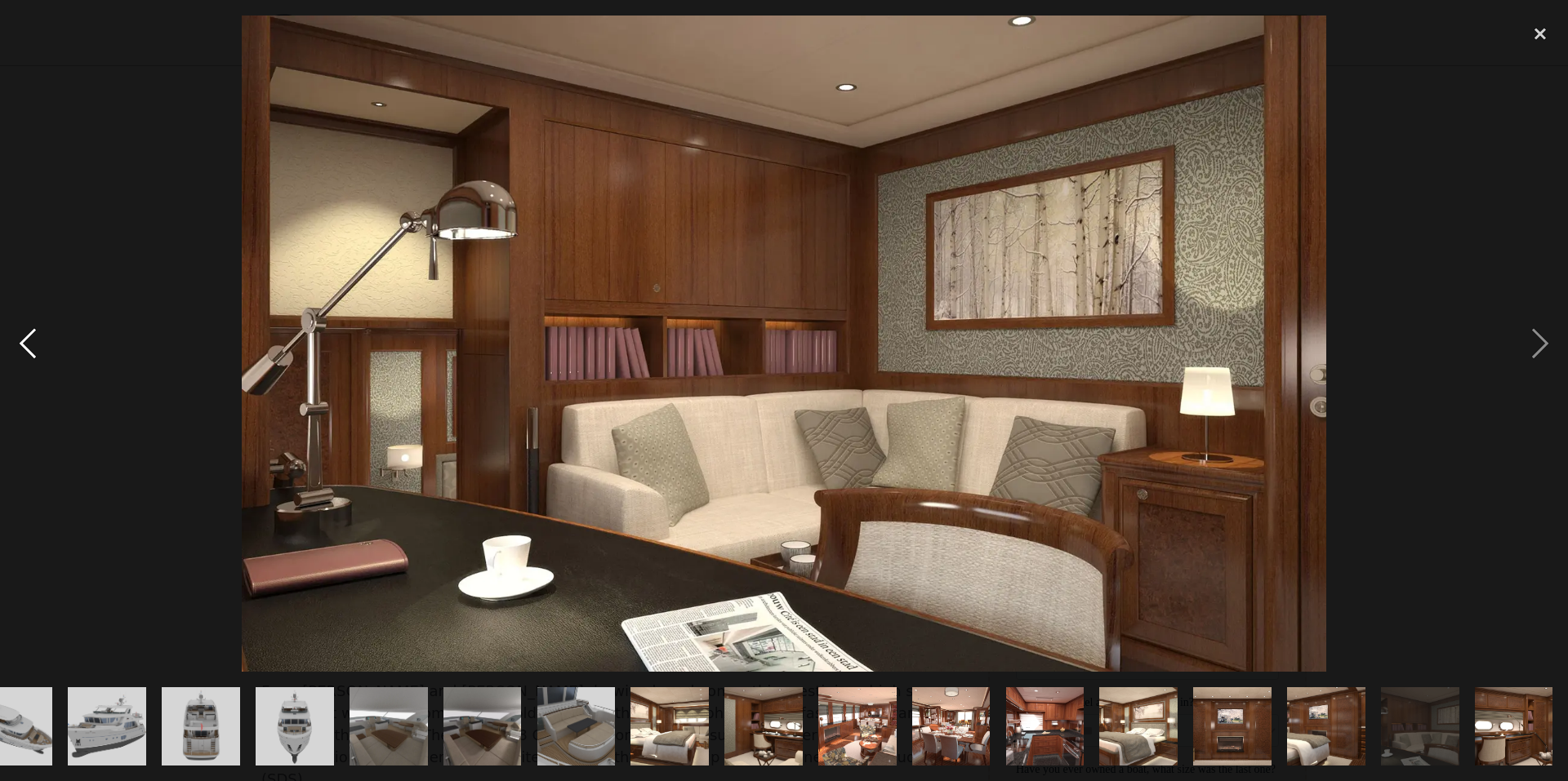
click at [22, 349] on div "previous image" at bounding box center [28, 343] width 55 height 656
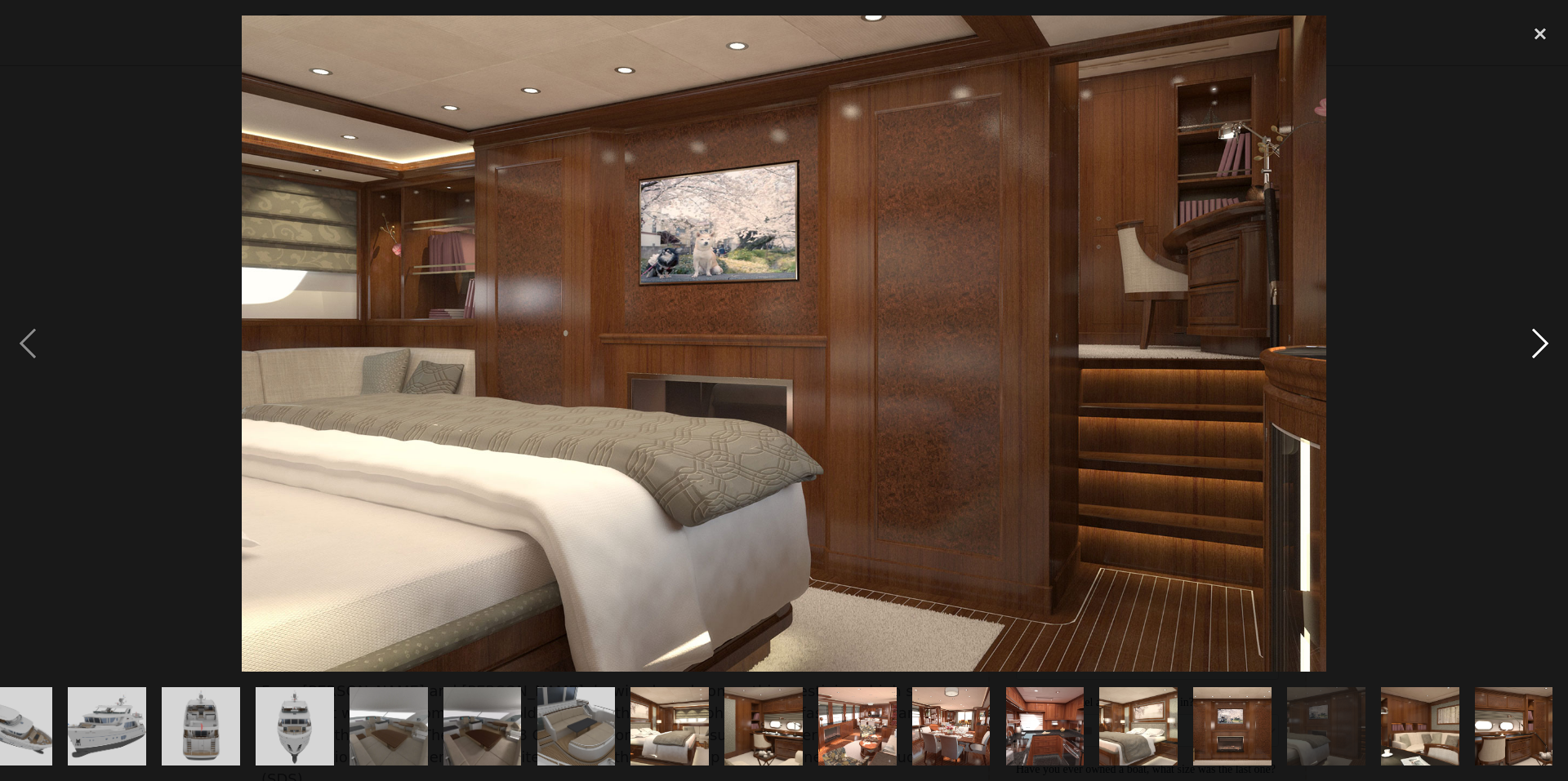
click at [1544, 346] on div "next image" at bounding box center [1540, 343] width 55 height 656
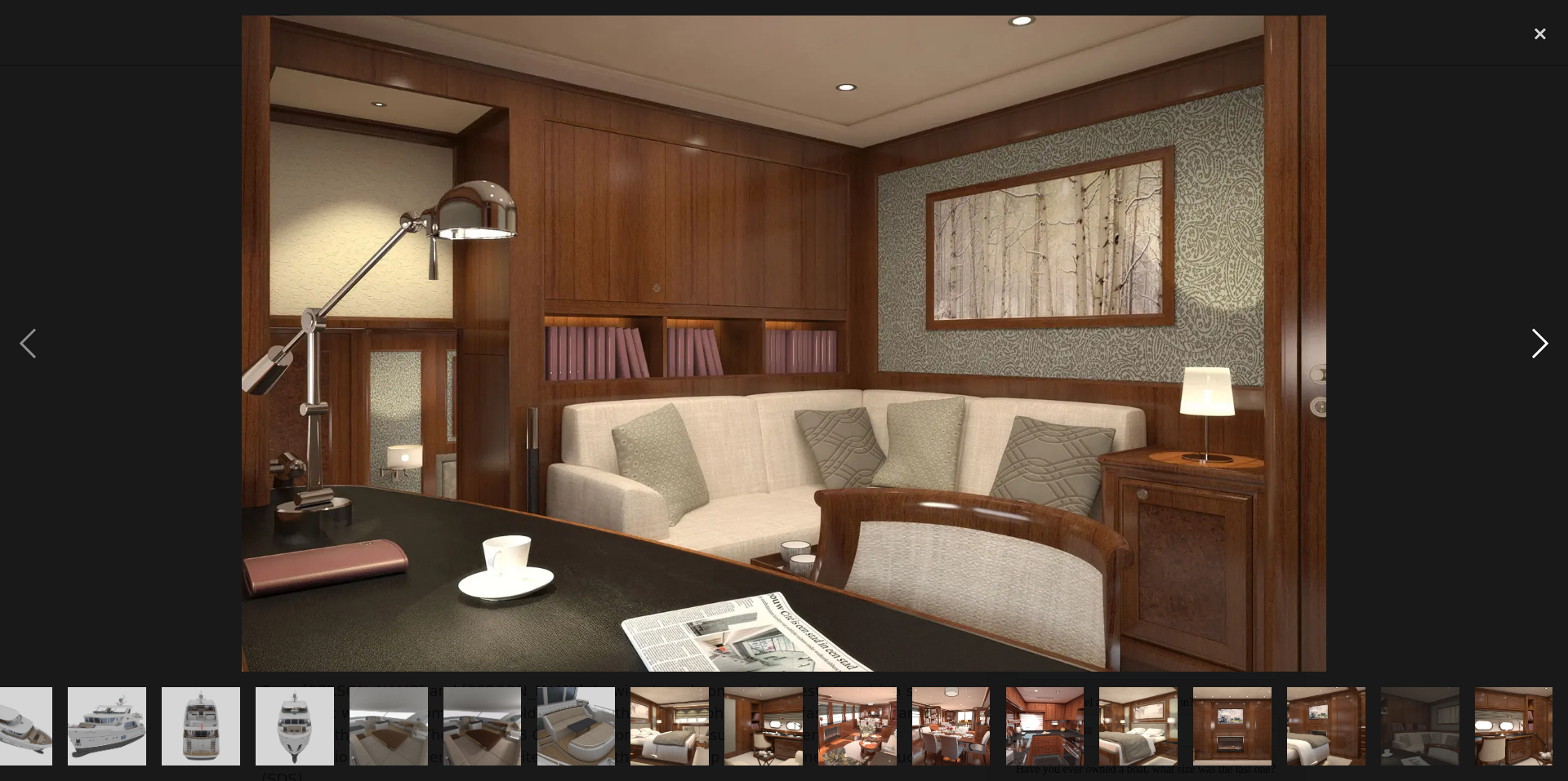
click at [1544, 347] on div "next image" at bounding box center [1540, 343] width 55 height 656
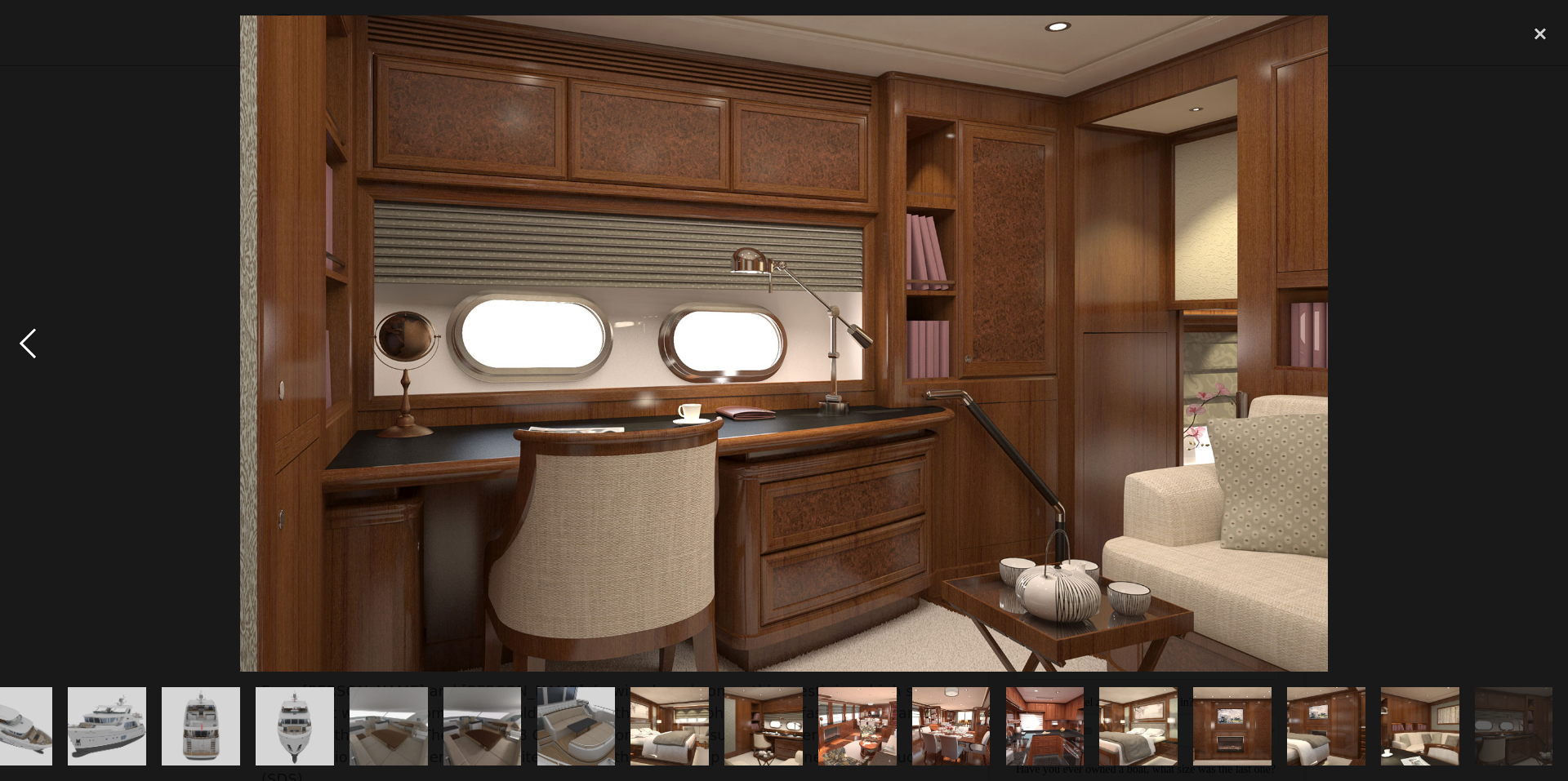
click at [29, 347] on div "previous image" at bounding box center [28, 343] width 55 height 656
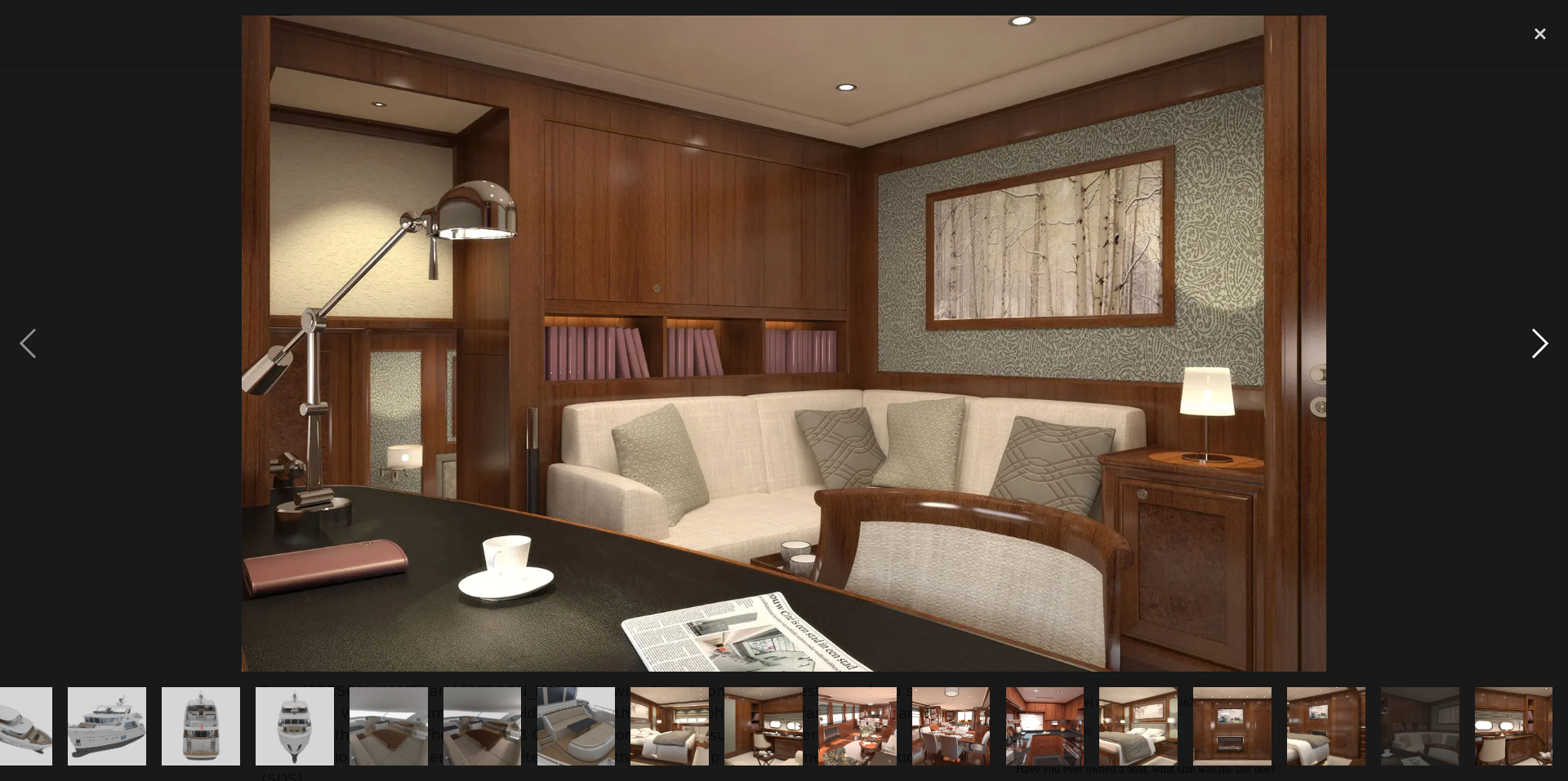
click at [1544, 341] on div "next image" at bounding box center [1540, 343] width 55 height 656
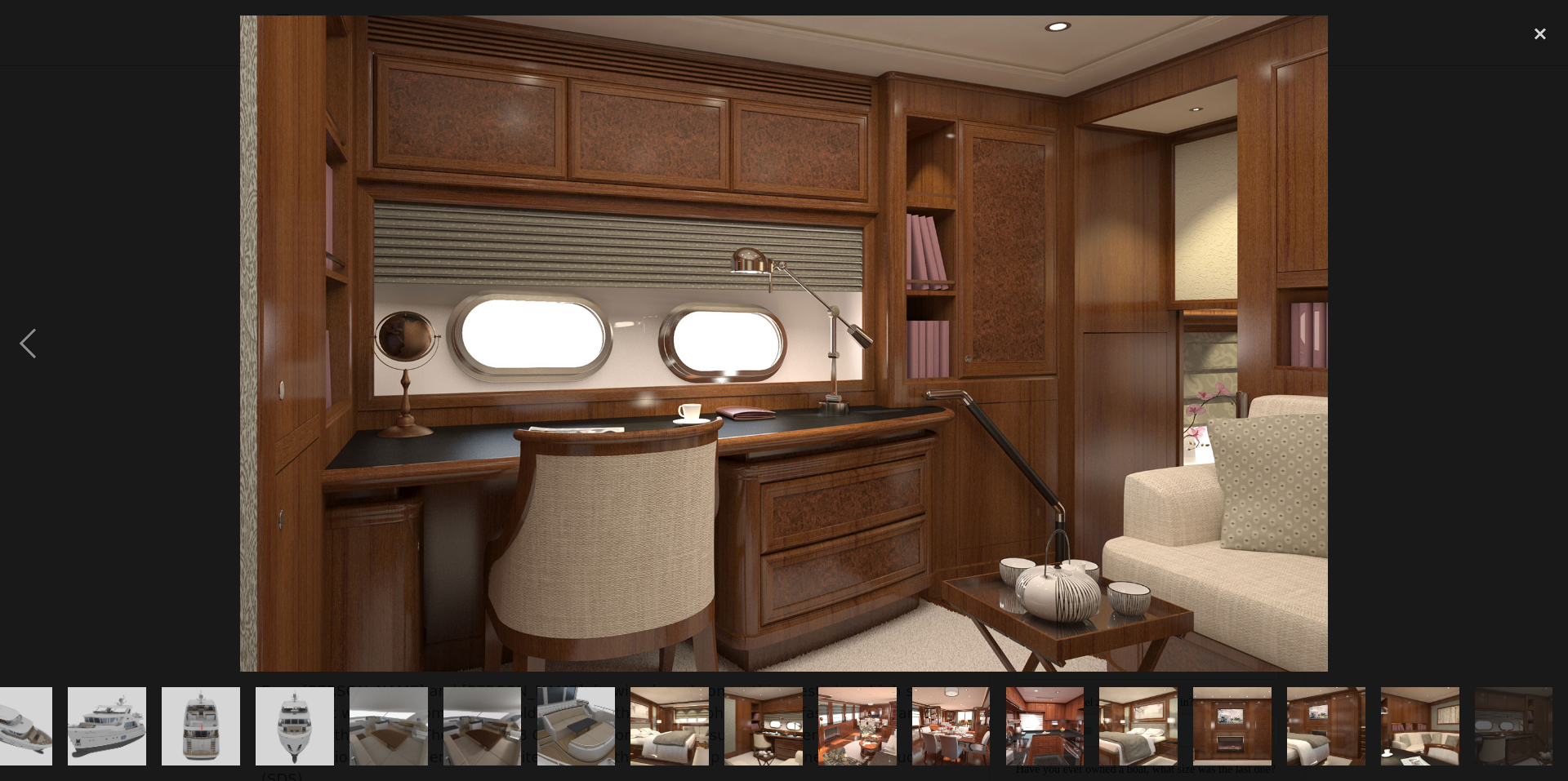
click at [1544, 341] on div "next image" at bounding box center [1540, 343] width 55 height 656
click at [1505, 355] on div at bounding box center [784, 343] width 1568 height 656
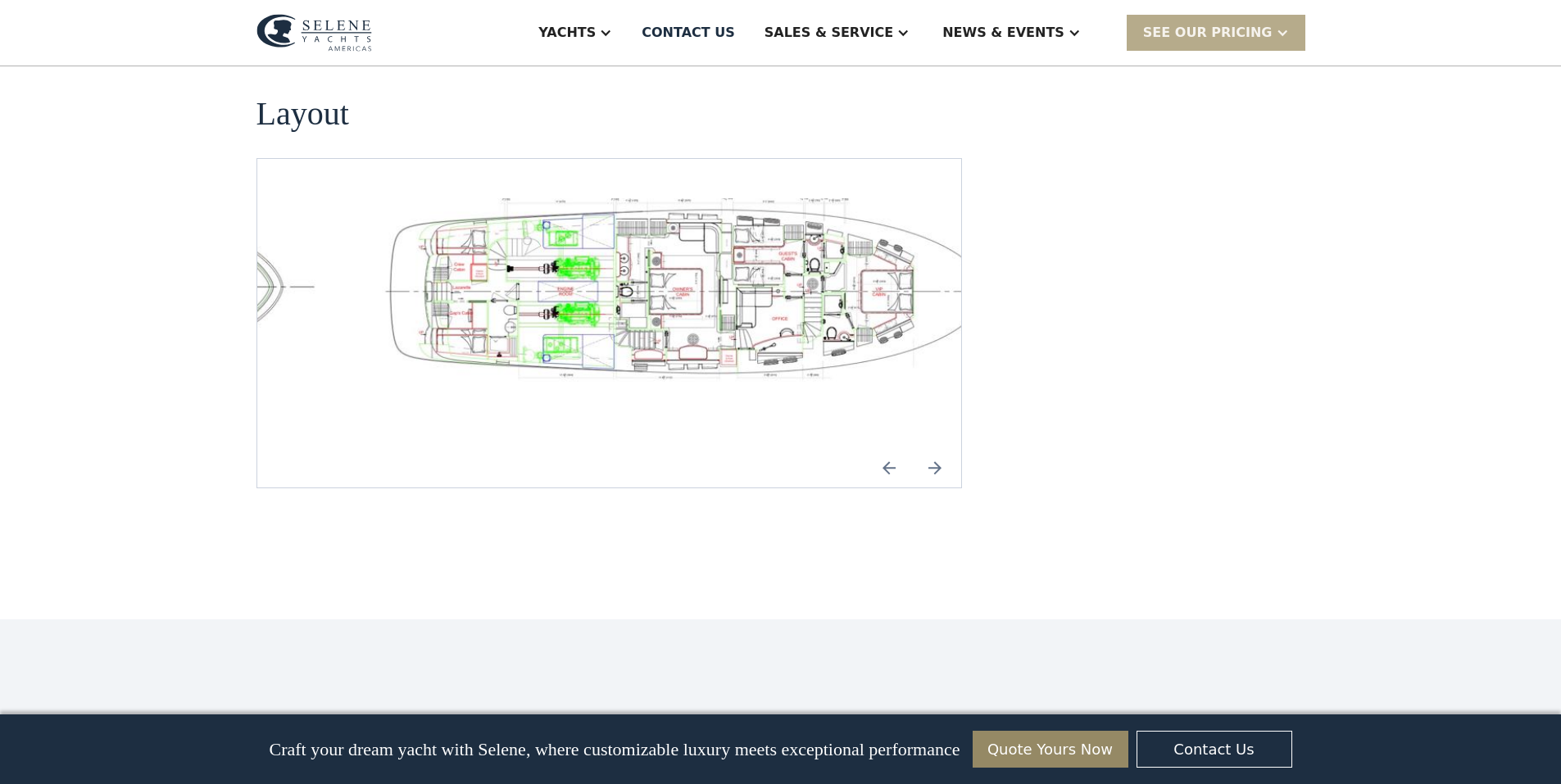
scroll to position [2459, 0]
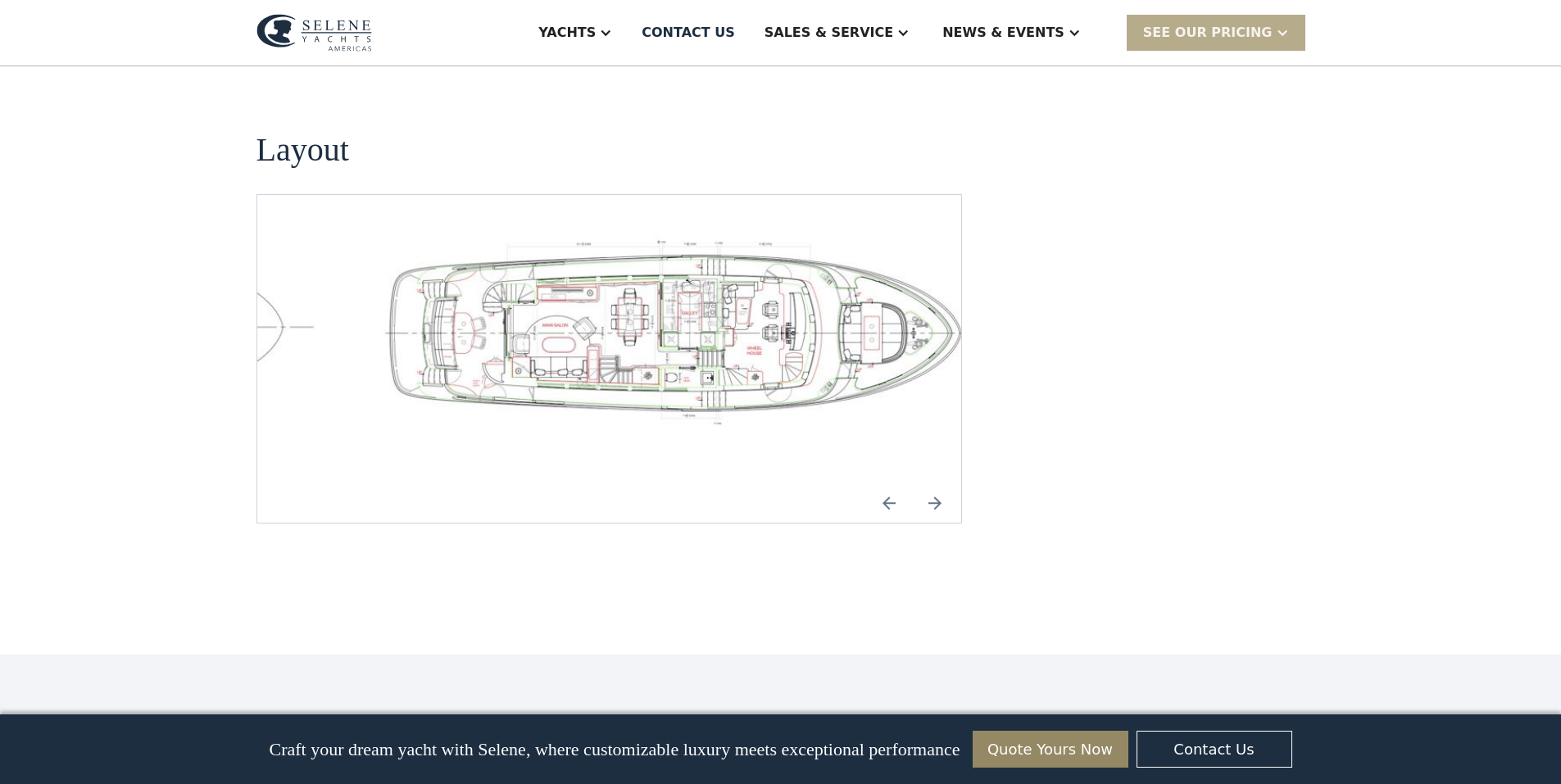
click at [882, 483] on img "Previous slide" at bounding box center [889, 503] width 39 height 39
click at [886, 483] on img "Previous slide" at bounding box center [889, 503] width 39 height 39
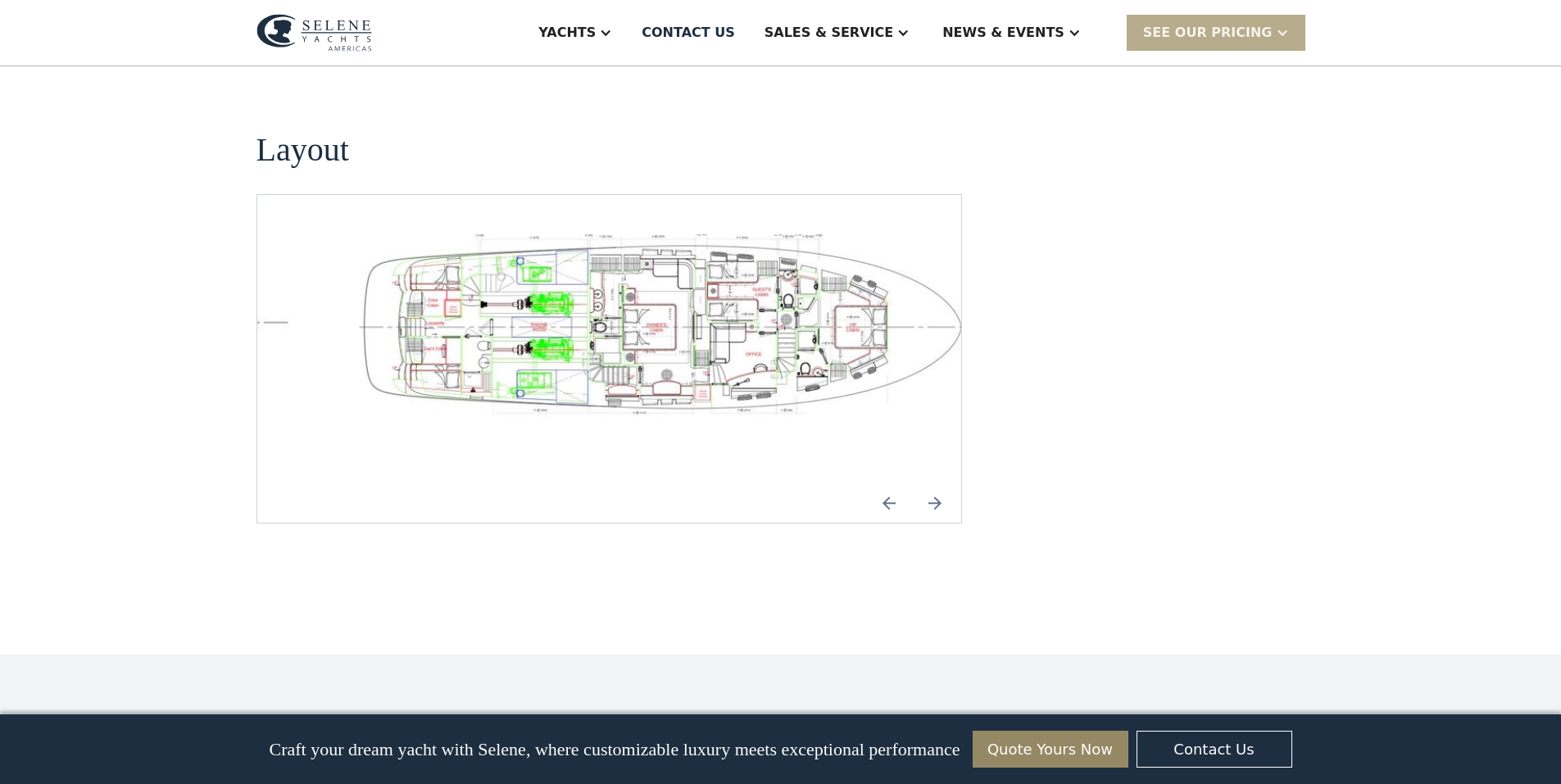
click at [886, 483] on img "Previous slide" at bounding box center [889, 503] width 39 height 39
click at [887, 483] on img "Previous slide" at bounding box center [889, 503] width 39 height 39
click at [951, 483] on img "Next slide" at bounding box center [935, 503] width 39 height 39
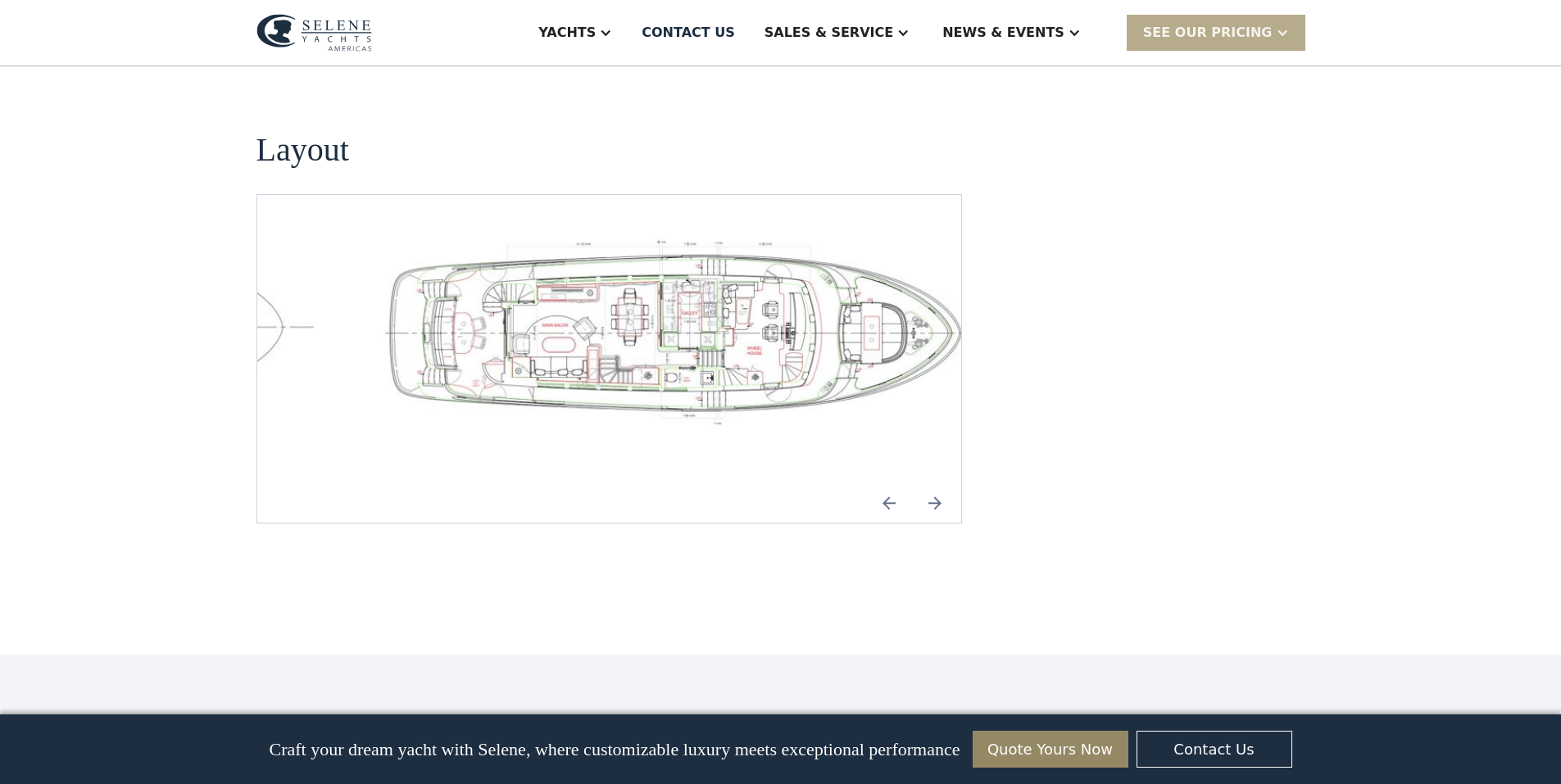
click at [951, 483] on img "Next slide" at bounding box center [935, 503] width 39 height 39
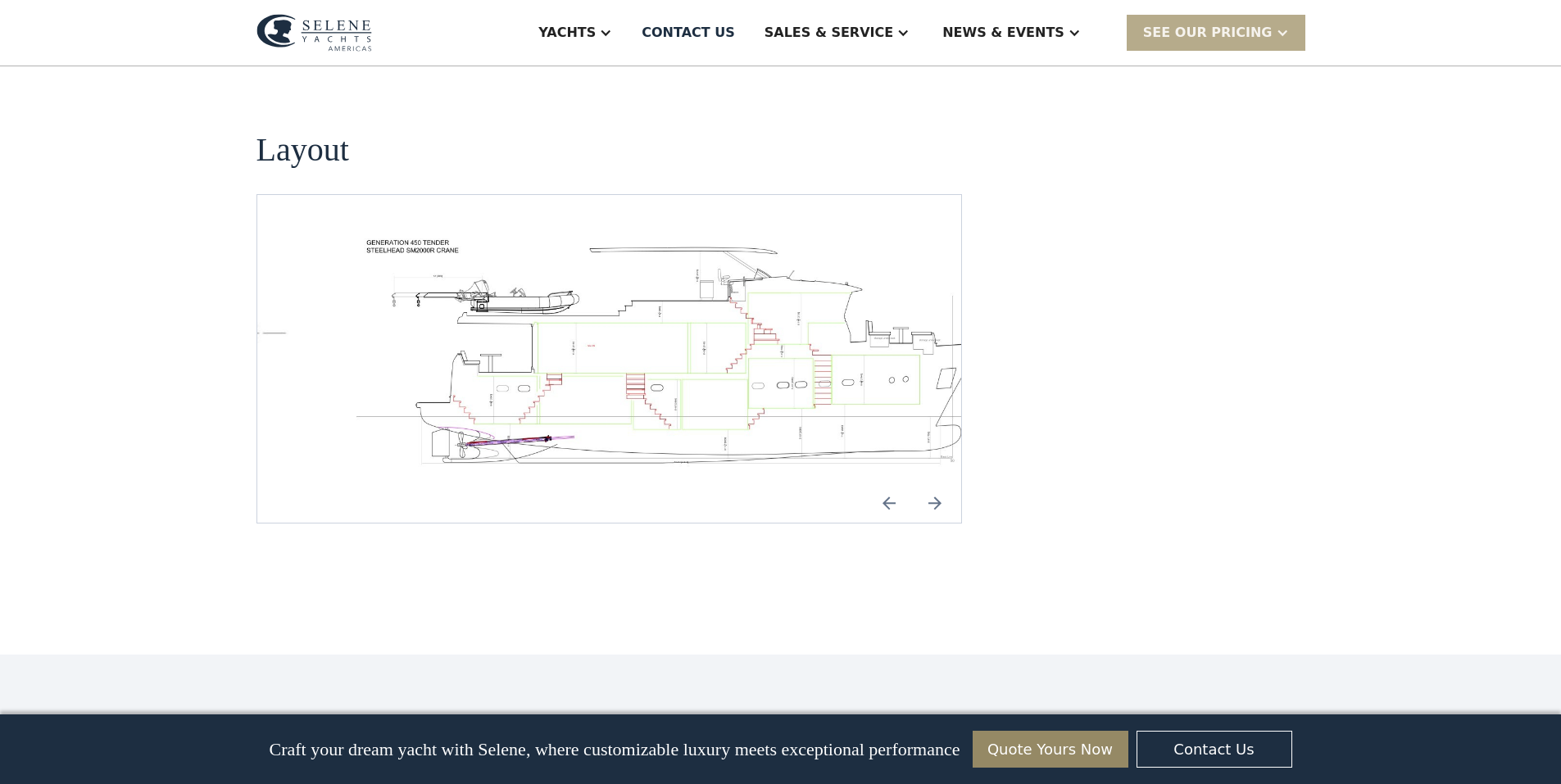
click at [951, 483] on img "Next slide" at bounding box center [935, 503] width 39 height 39
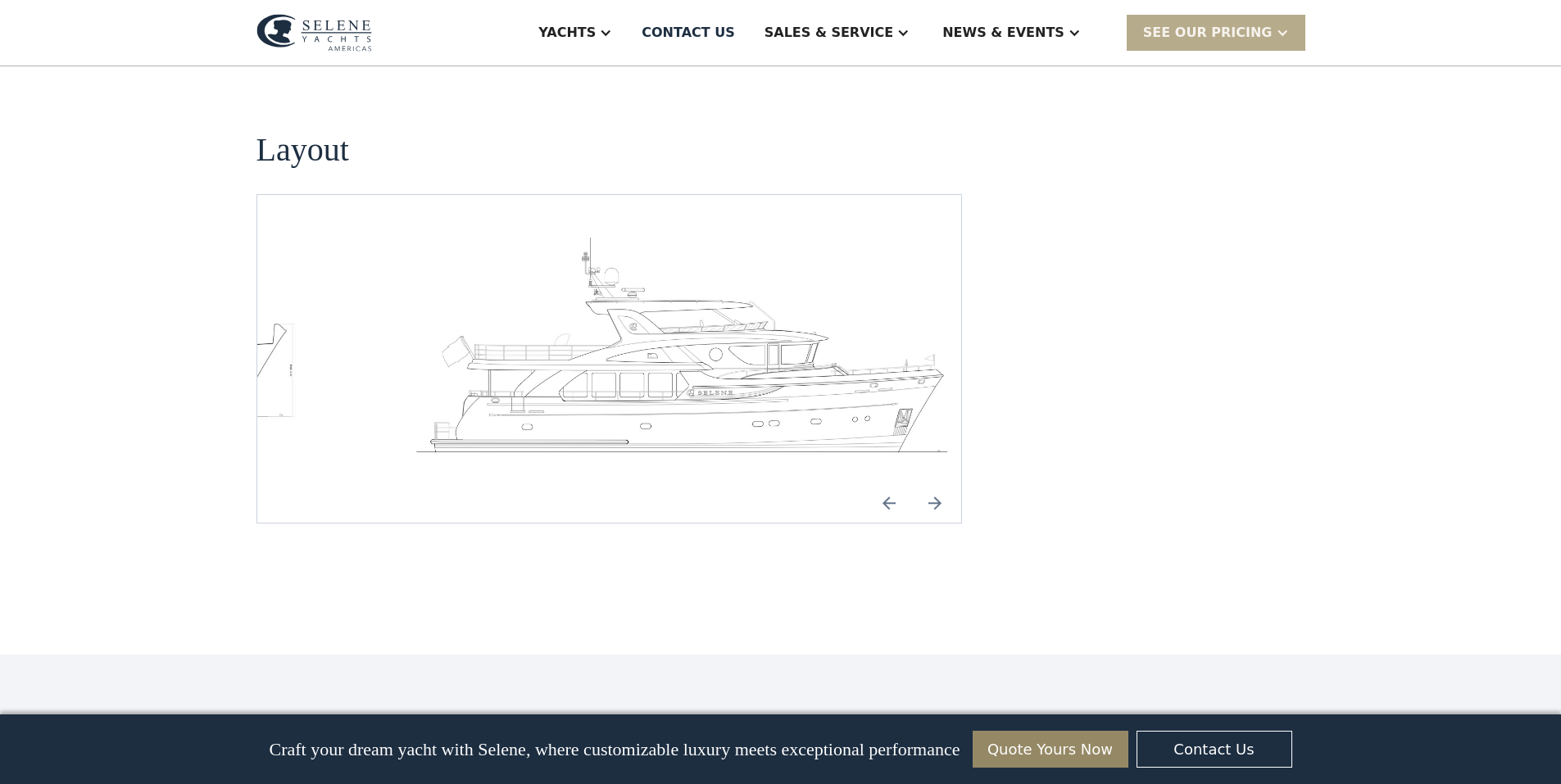
click at [948, 483] on img "Next slide" at bounding box center [935, 503] width 39 height 39
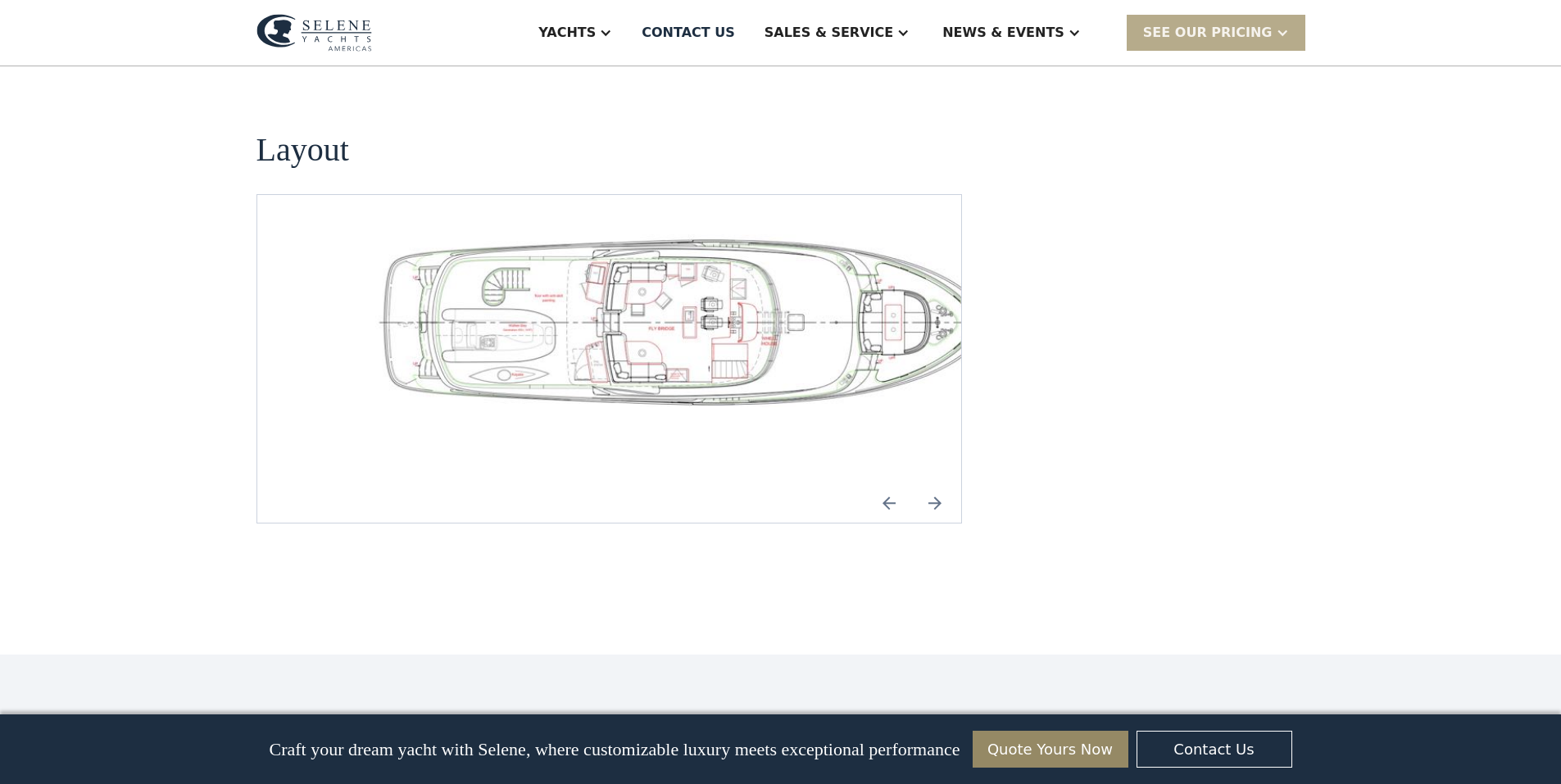
click at [949, 483] on img "Next slide" at bounding box center [935, 503] width 39 height 39
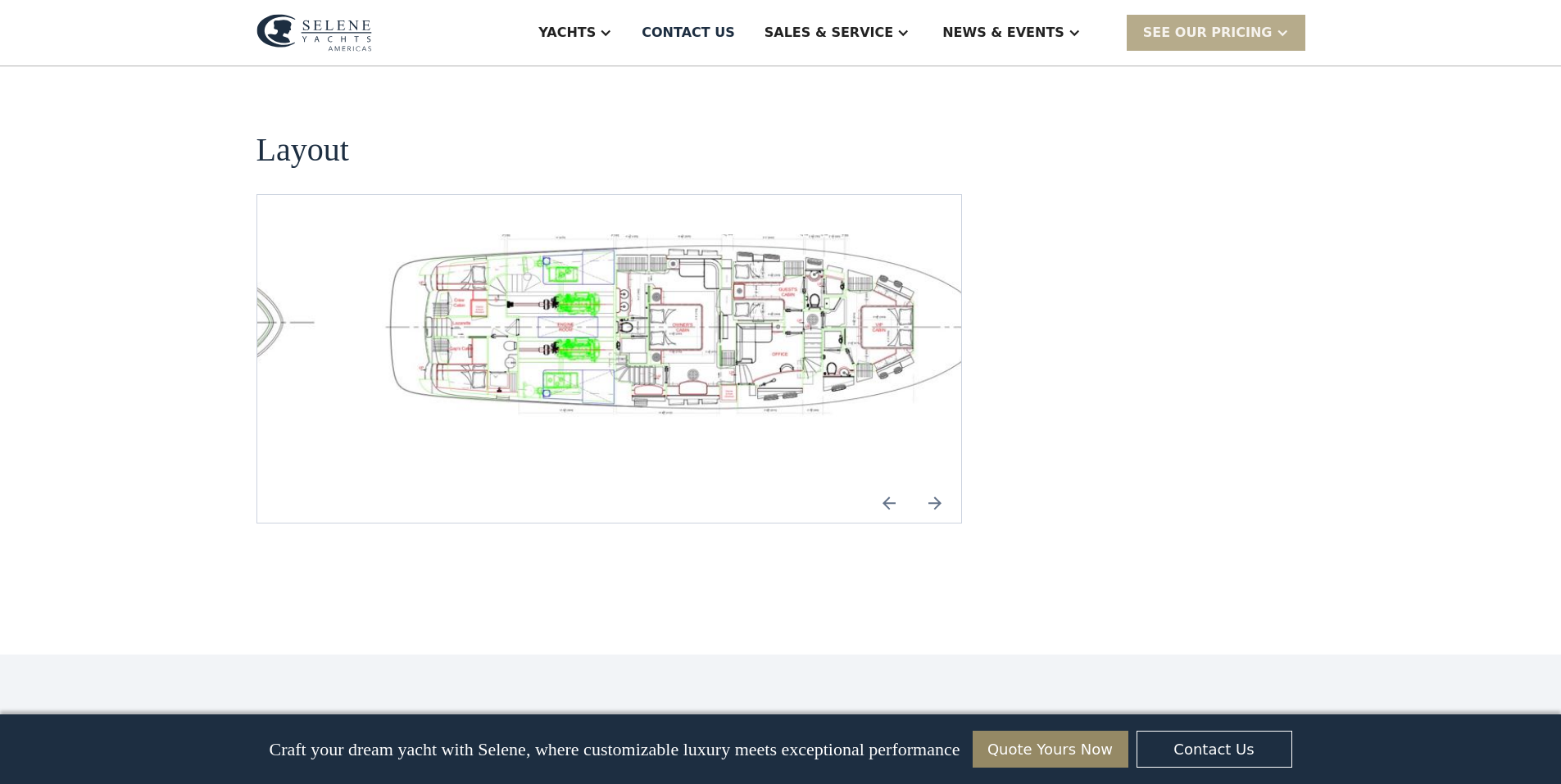
click at [941, 483] on img "Next slide" at bounding box center [935, 503] width 39 height 39
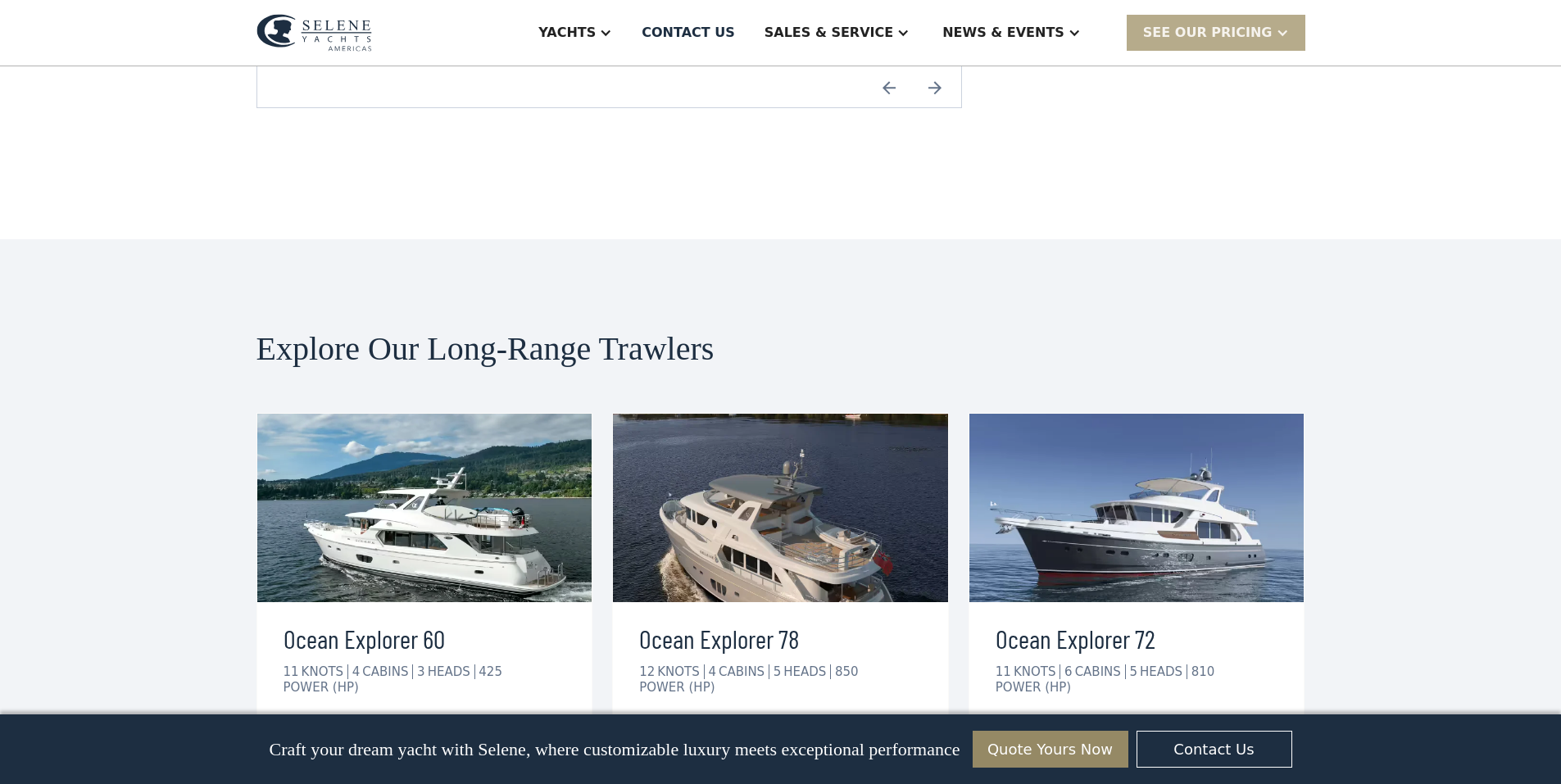
scroll to position [3031, 0]
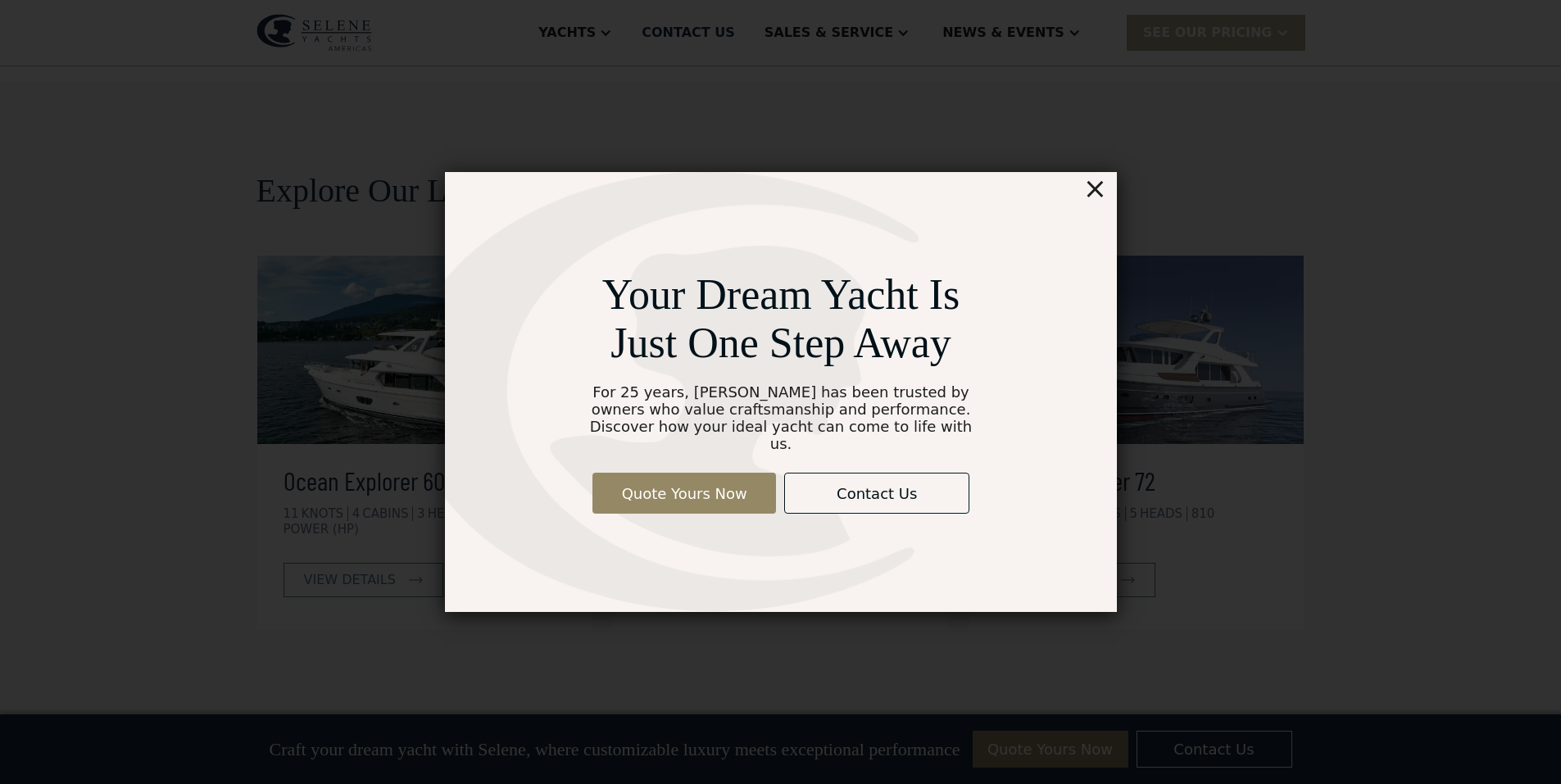
click at [1092, 198] on div "×" at bounding box center [1095, 188] width 24 height 33
